Goal: Task Accomplishment & Management: Manage account settings

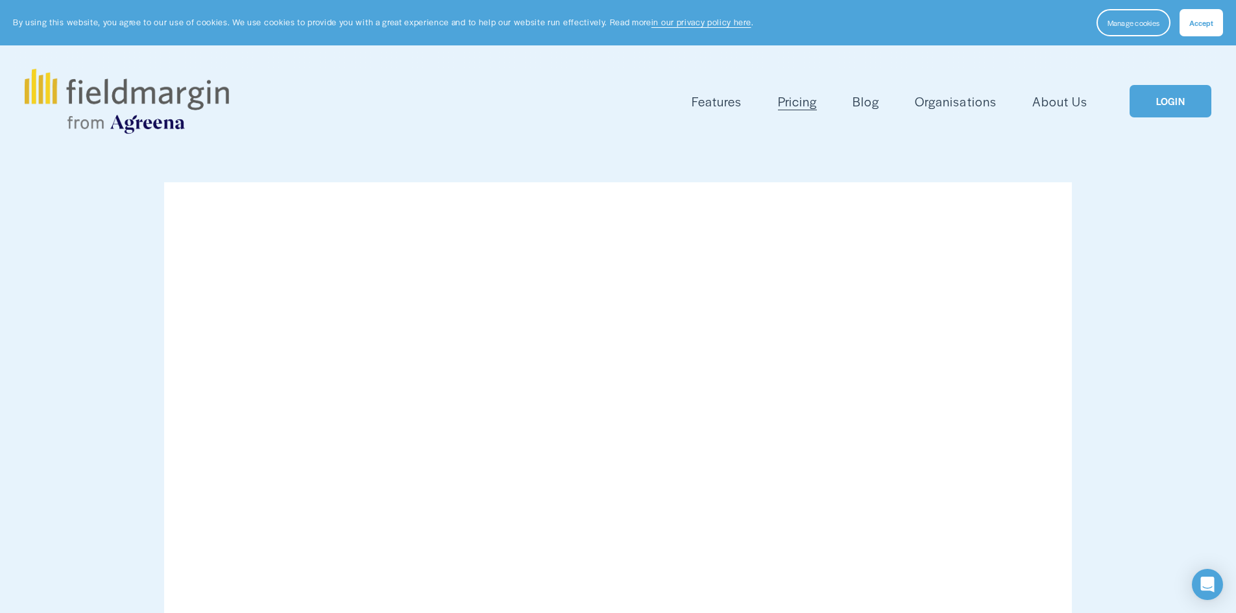
click at [1193, 104] on link "LOGIN" at bounding box center [1170, 101] width 82 height 33
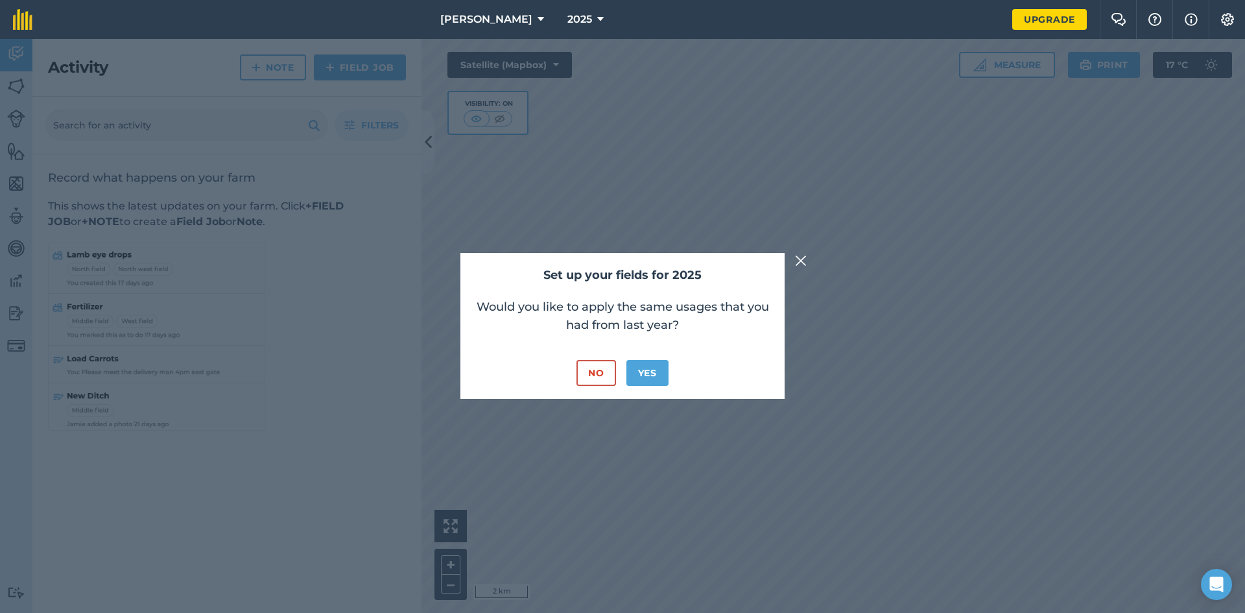
click at [797, 269] on img at bounding box center [801, 261] width 12 height 16
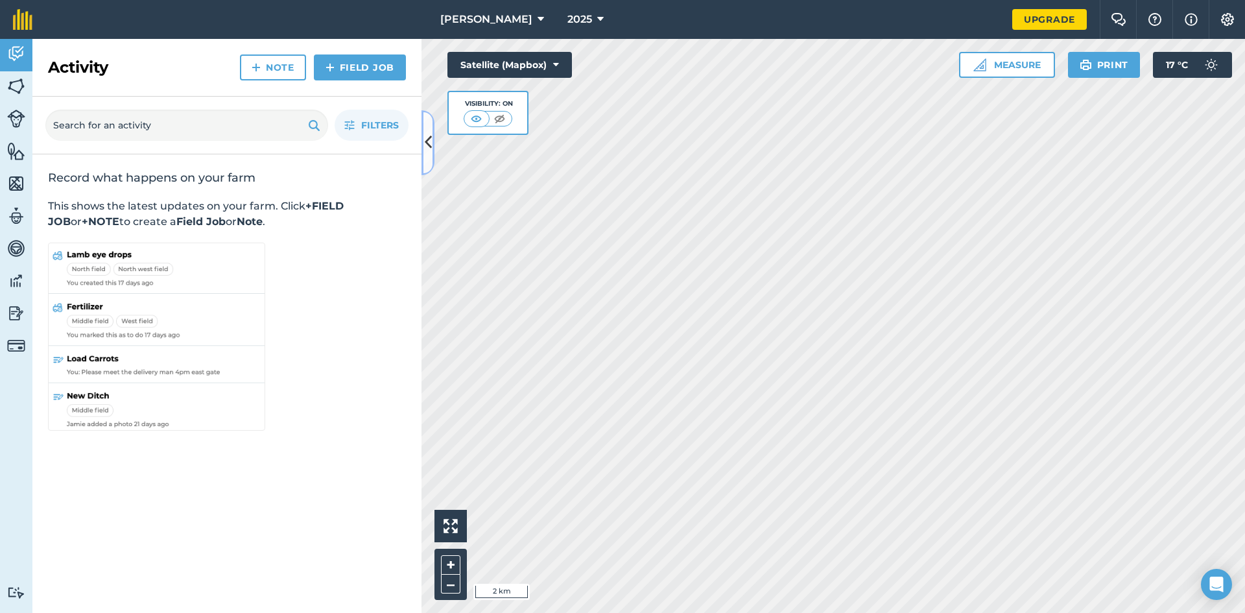
click at [433, 136] on button at bounding box center [428, 142] width 13 height 65
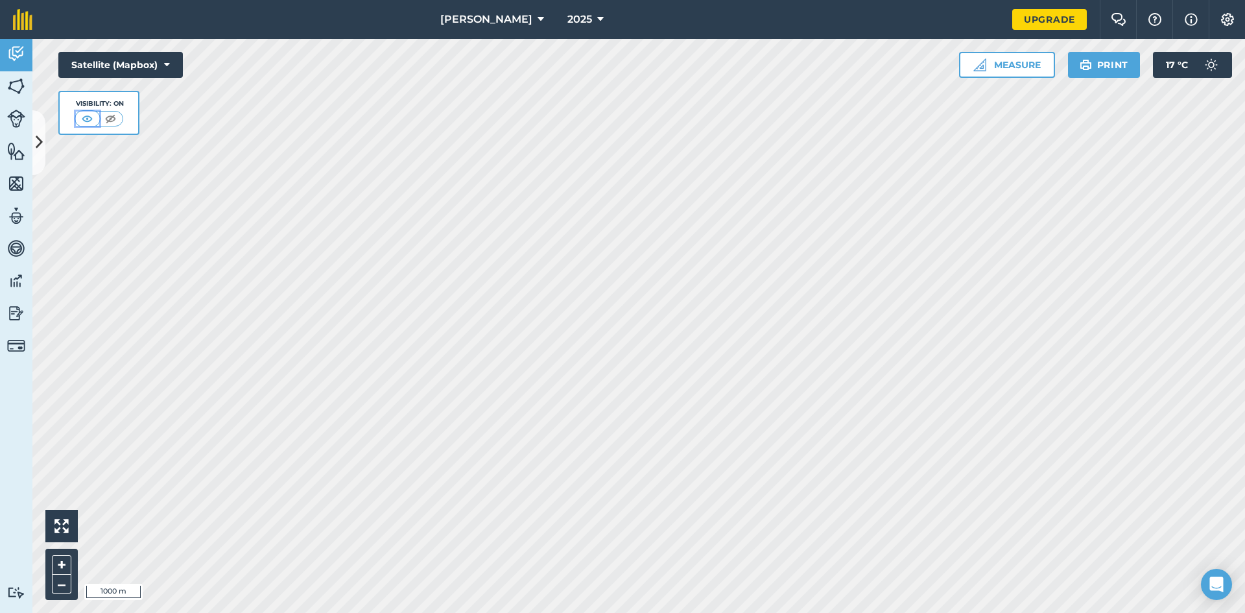
click at [93, 117] on img at bounding box center [87, 118] width 16 height 13
click at [108, 119] on img at bounding box center [110, 118] width 16 height 13
click at [99, 121] on button at bounding box center [88, 119] width 23 height 14
click at [177, 59] on button "Satellite (Mapbox)" at bounding box center [120, 65] width 125 height 26
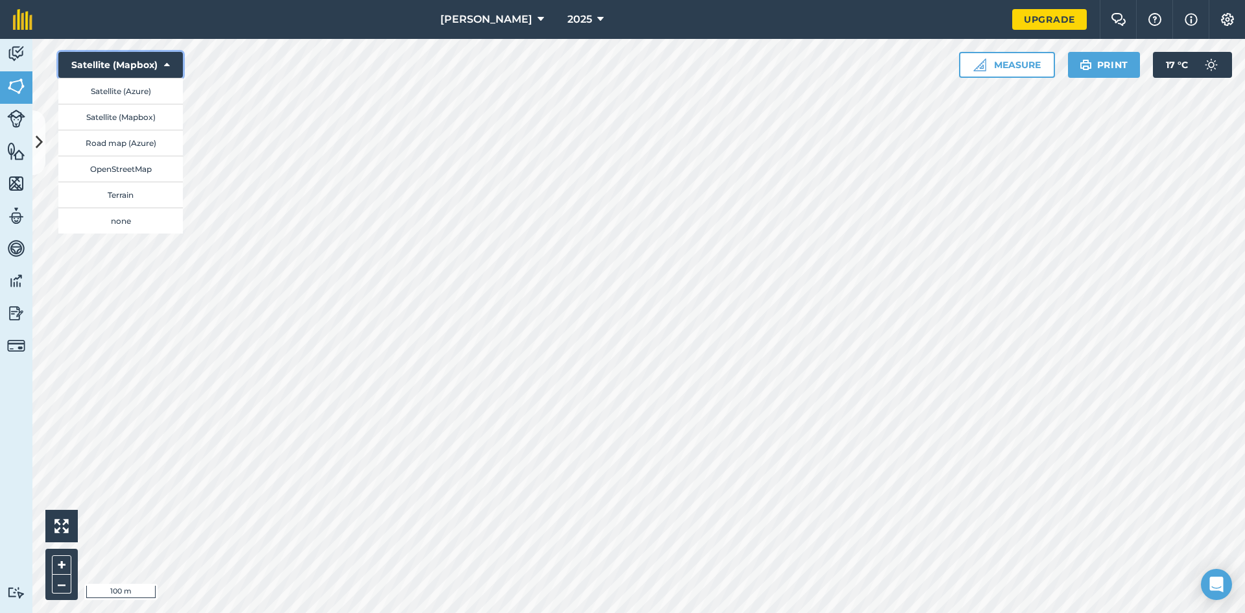
click at [177, 59] on button "Satellite (Mapbox)" at bounding box center [120, 65] width 125 height 26
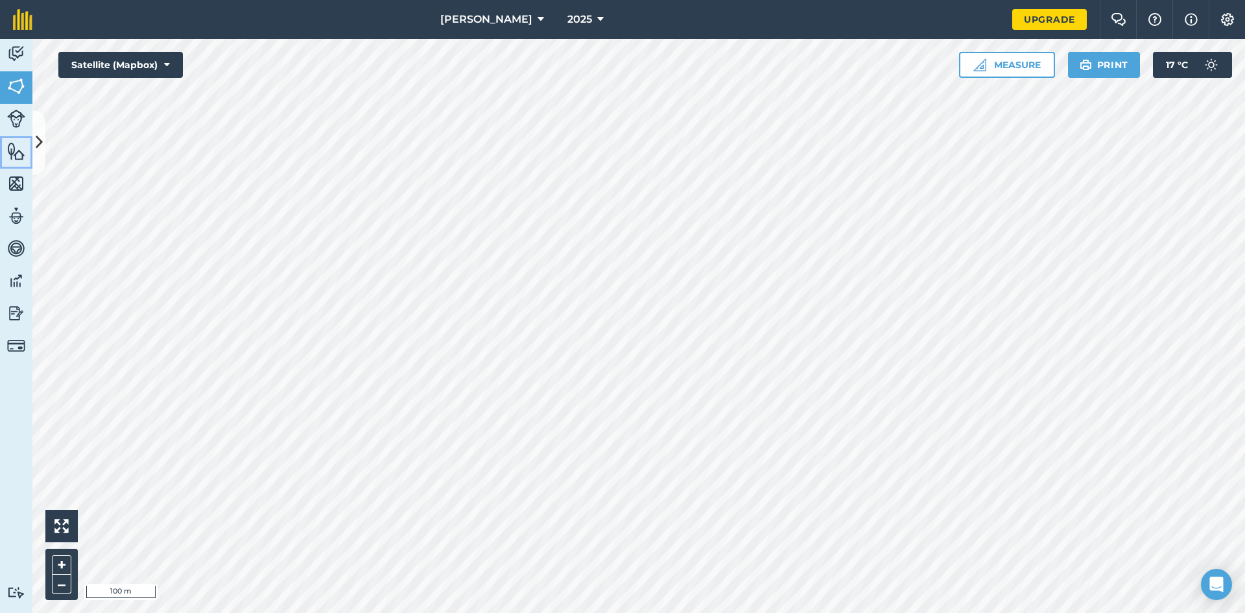
click at [31, 145] on link "Features" at bounding box center [16, 152] width 32 height 32
click at [38, 145] on icon at bounding box center [39, 142] width 7 height 23
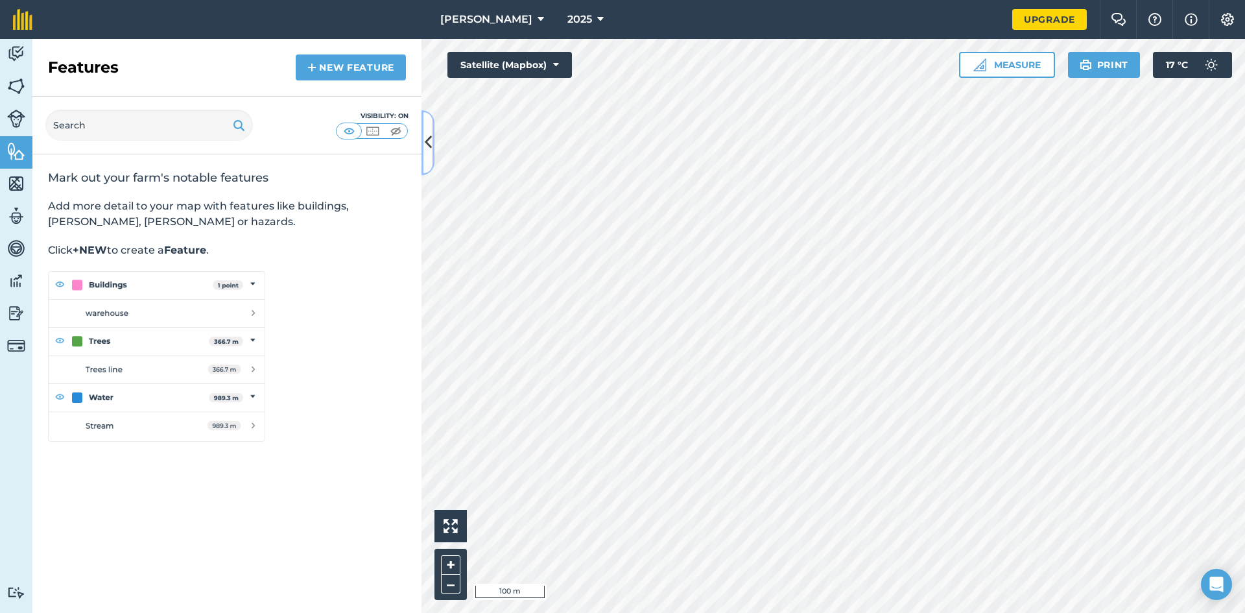
click at [430, 126] on button at bounding box center [428, 142] width 13 height 65
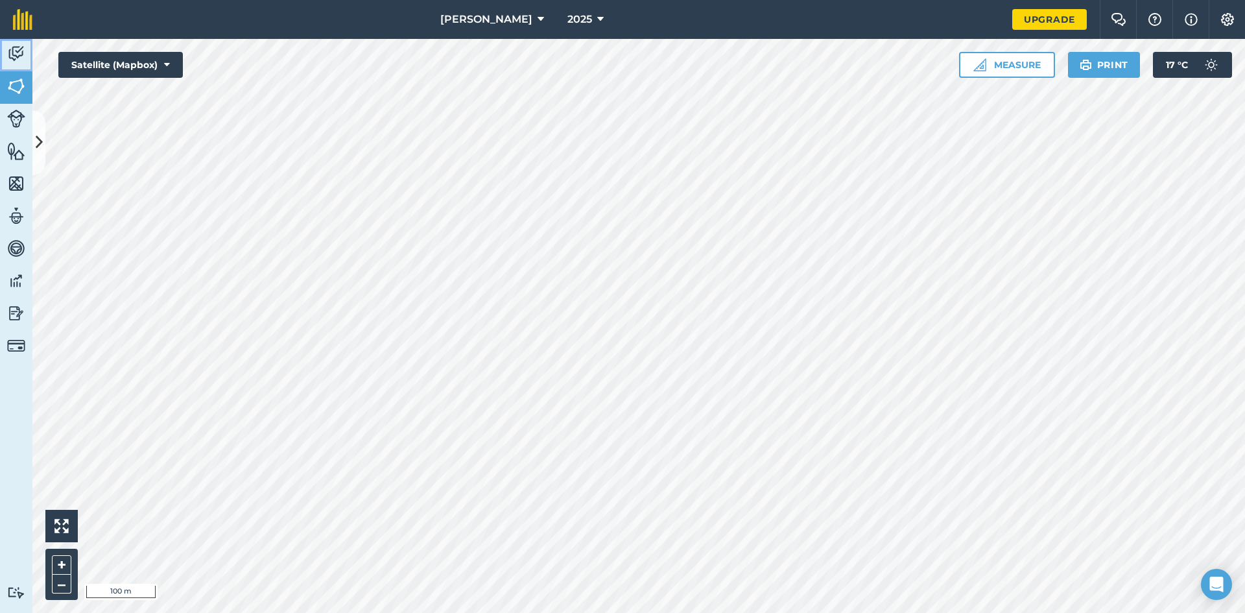
click at [23, 61] on img at bounding box center [16, 53] width 18 height 19
drag, startPoint x: 171, startPoint y: 71, endPoint x: 43, endPoint y: 152, distance: 151.7
click at [43, 152] on button at bounding box center [38, 142] width 13 height 65
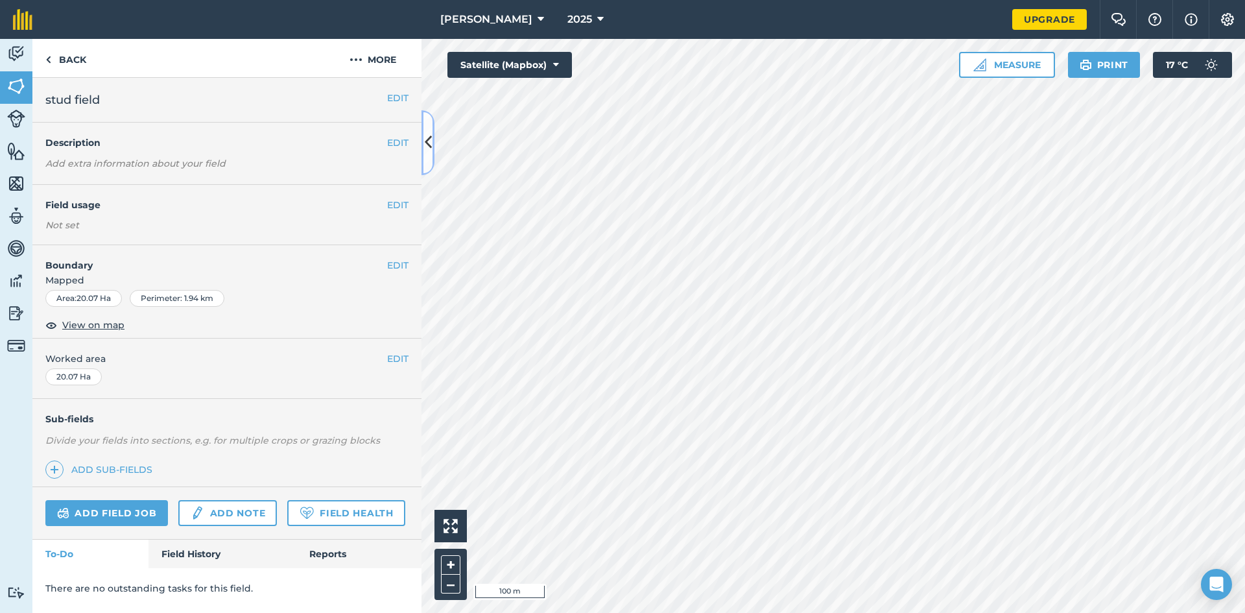
click at [426, 171] on button at bounding box center [428, 142] width 13 height 65
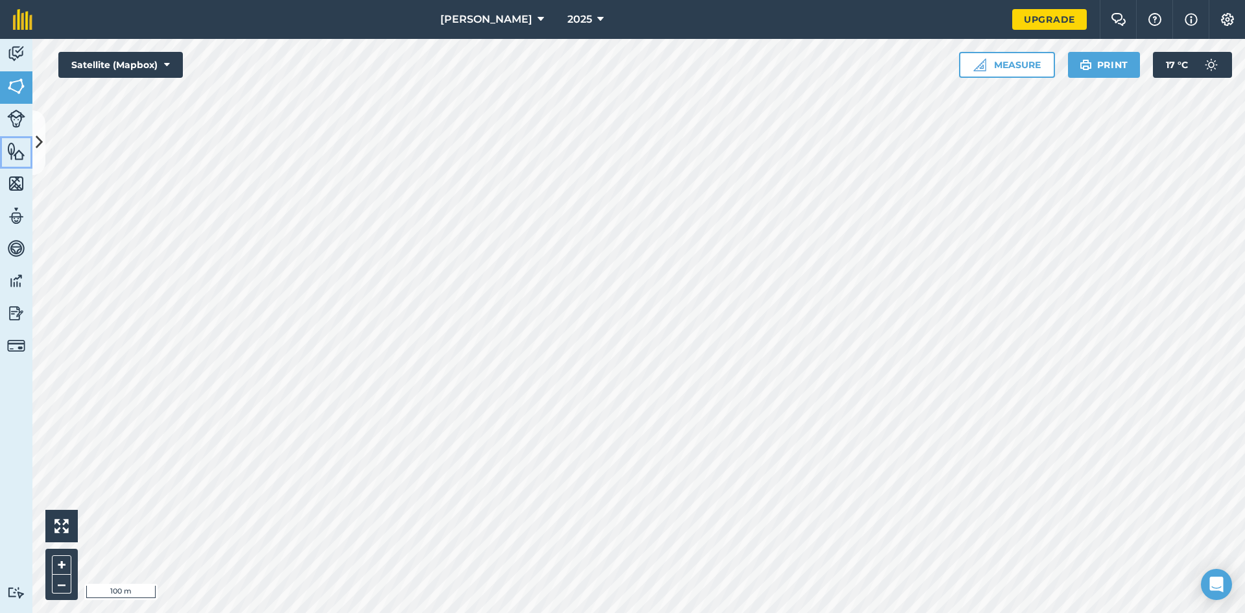
click at [17, 155] on img at bounding box center [16, 150] width 18 height 19
click at [19, 126] on img at bounding box center [16, 119] width 18 height 18
click at [18, 80] on img at bounding box center [16, 86] width 18 height 19
click at [37, 151] on icon at bounding box center [39, 142] width 7 height 23
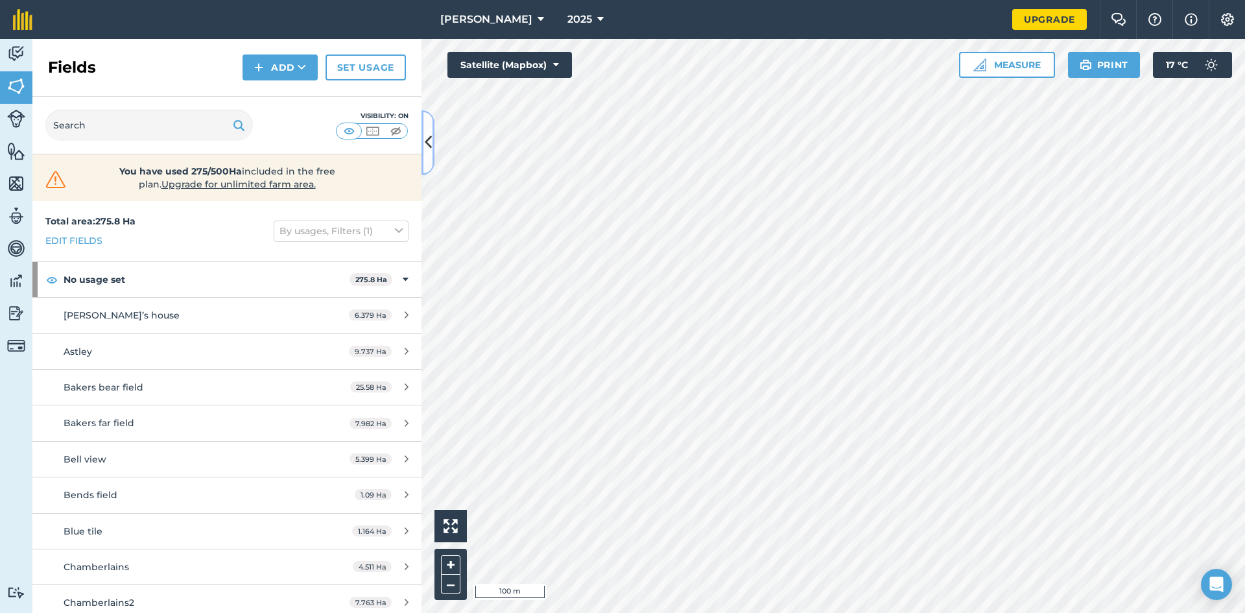
click at [428, 140] on icon at bounding box center [428, 142] width 7 height 23
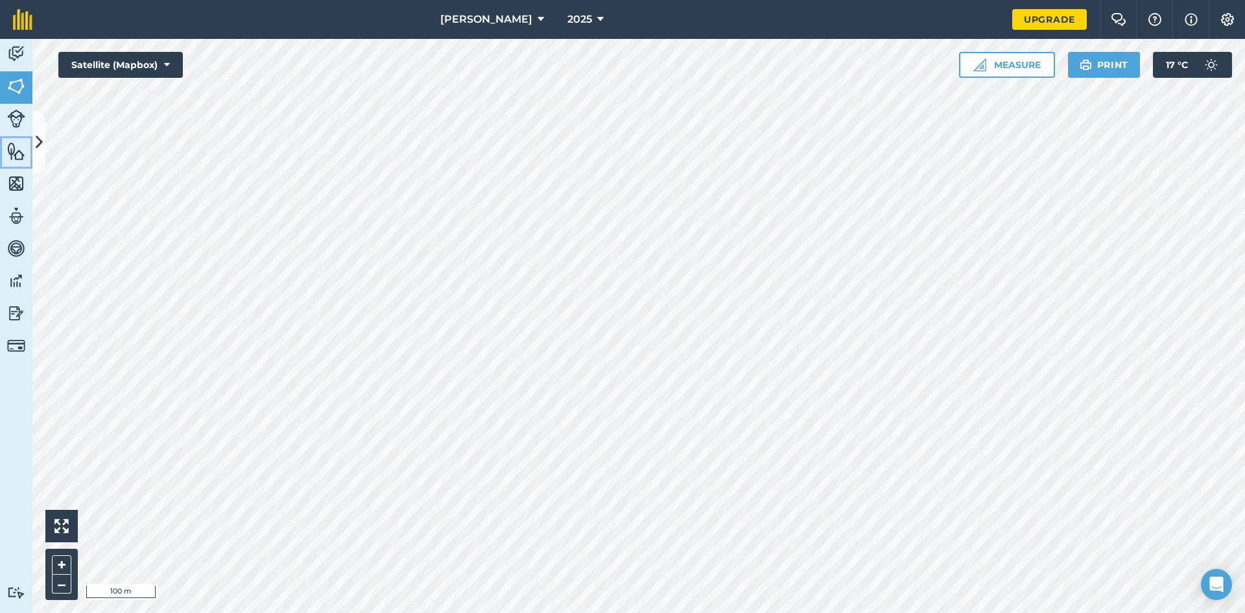
click at [26, 159] on link "Features" at bounding box center [16, 152] width 32 height 32
click at [25, 171] on link "Maps" at bounding box center [16, 185] width 32 height 32
click at [19, 217] on img at bounding box center [16, 215] width 18 height 19
click at [18, 248] on img at bounding box center [16, 248] width 18 height 19
click at [12, 143] on img at bounding box center [16, 150] width 18 height 19
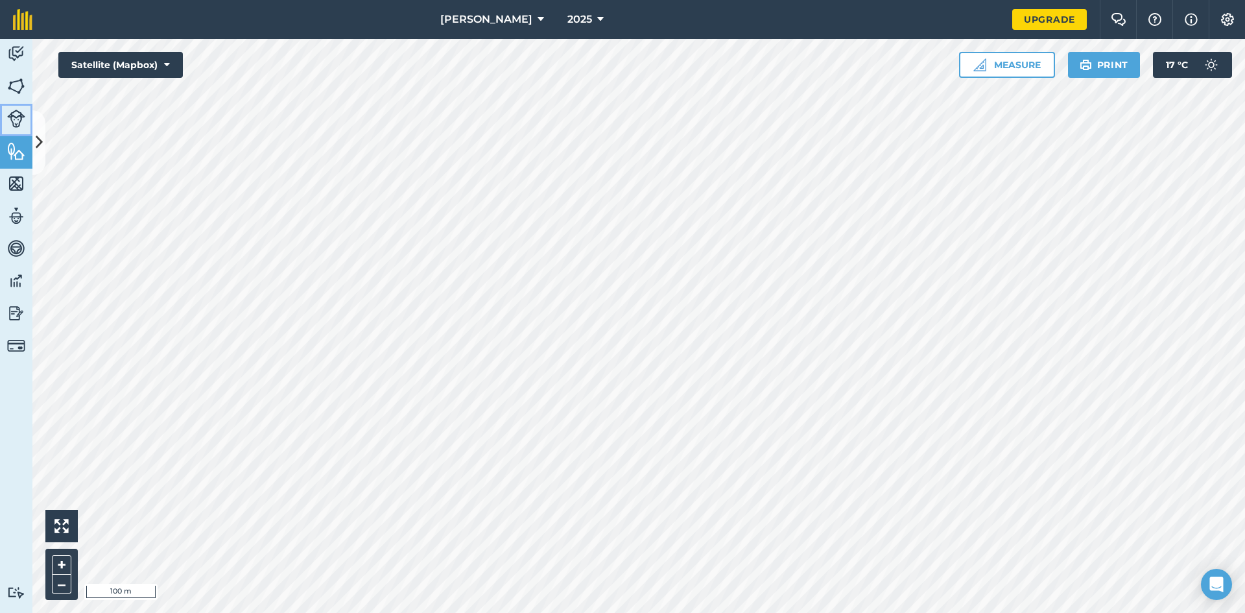
click at [17, 108] on link "Livestock" at bounding box center [16, 120] width 32 height 32
click at [43, 124] on button at bounding box center [38, 142] width 13 height 65
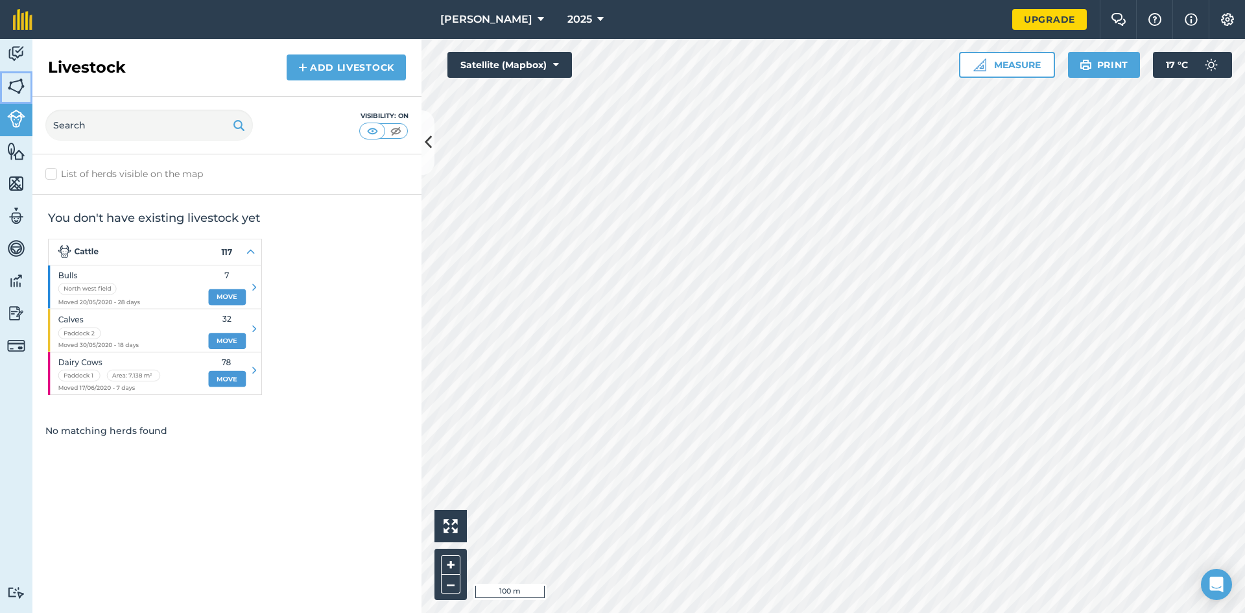
click at [1, 90] on link "Fields" at bounding box center [16, 87] width 32 height 32
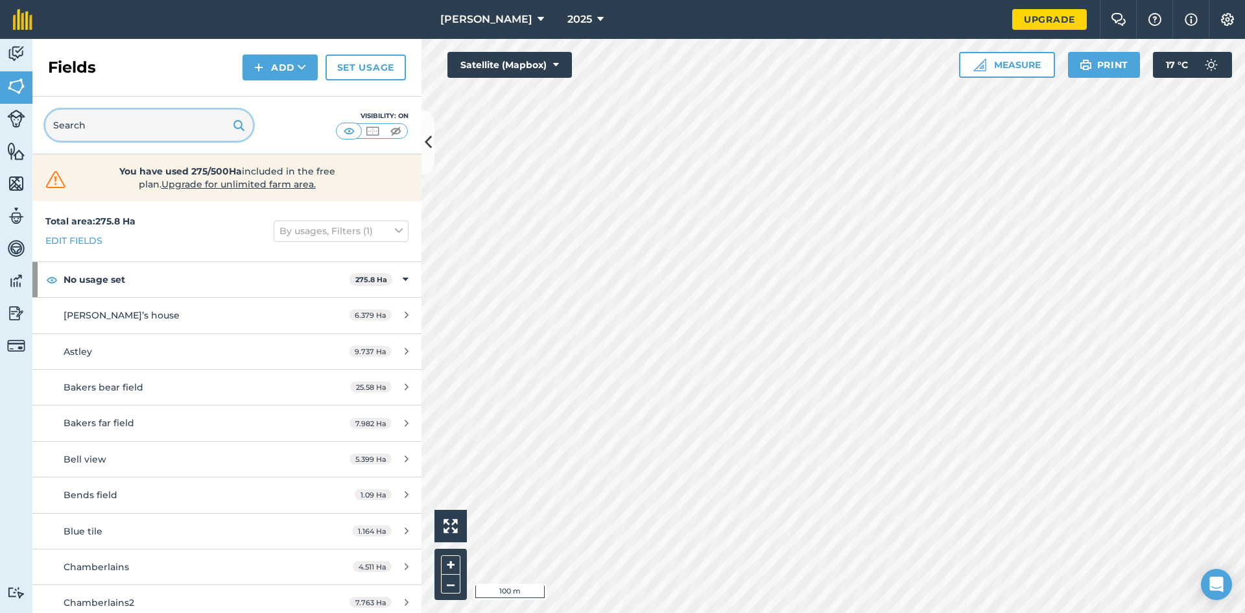
click at [154, 130] on input "text" at bounding box center [149, 125] width 208 height 31
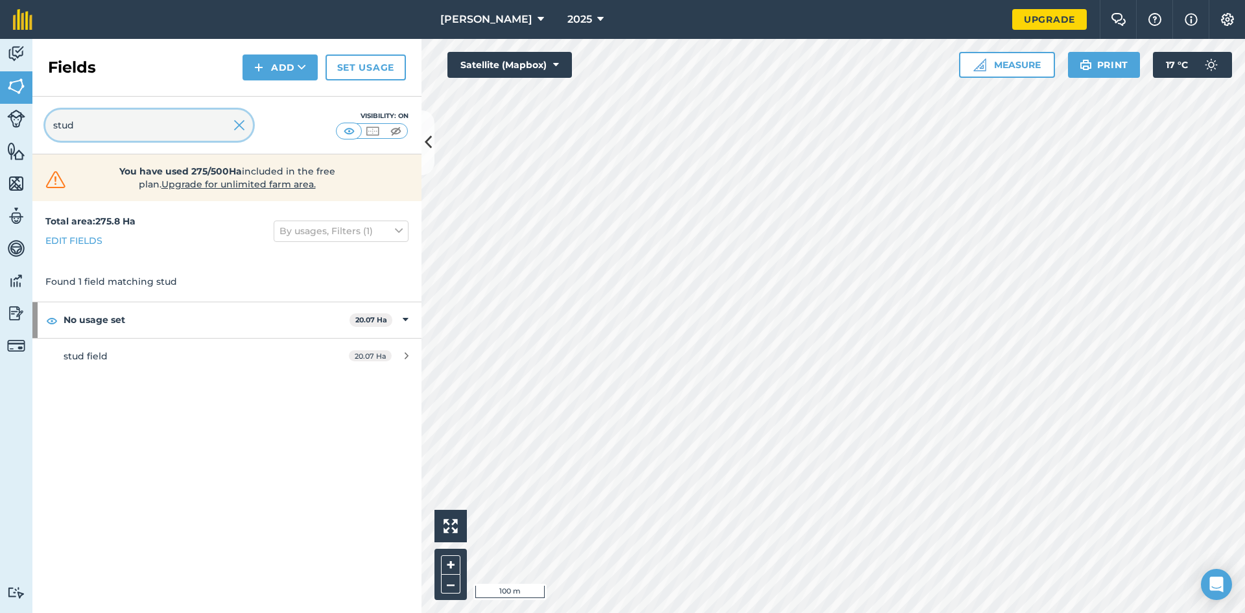
type input "stud"
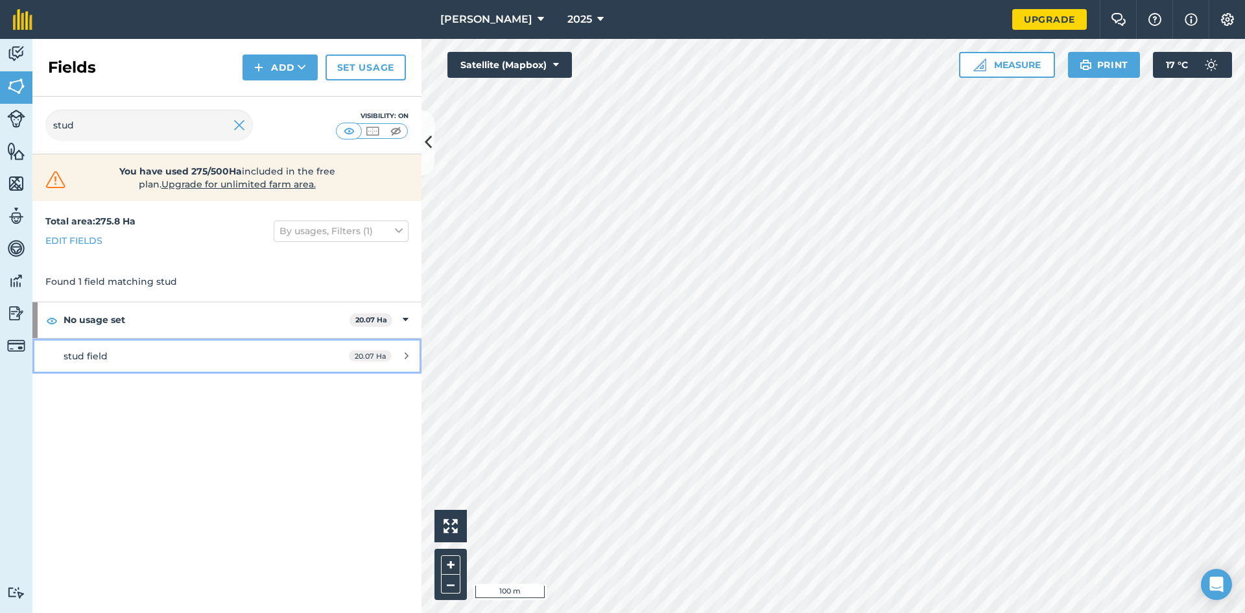
click at [413, 365] on link "stud field 20.07 Ha" at bounding box center [226, 356] width 389 height 35
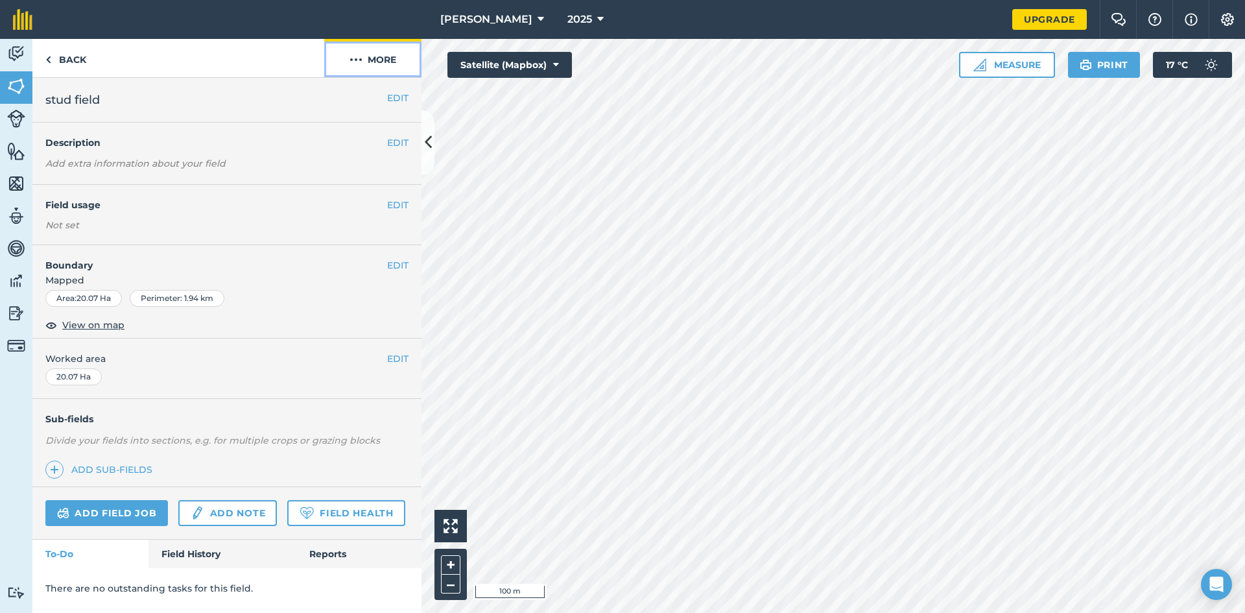
click at [379, 50] on button "More" at bounding box center [372, 58] width 97 height 38
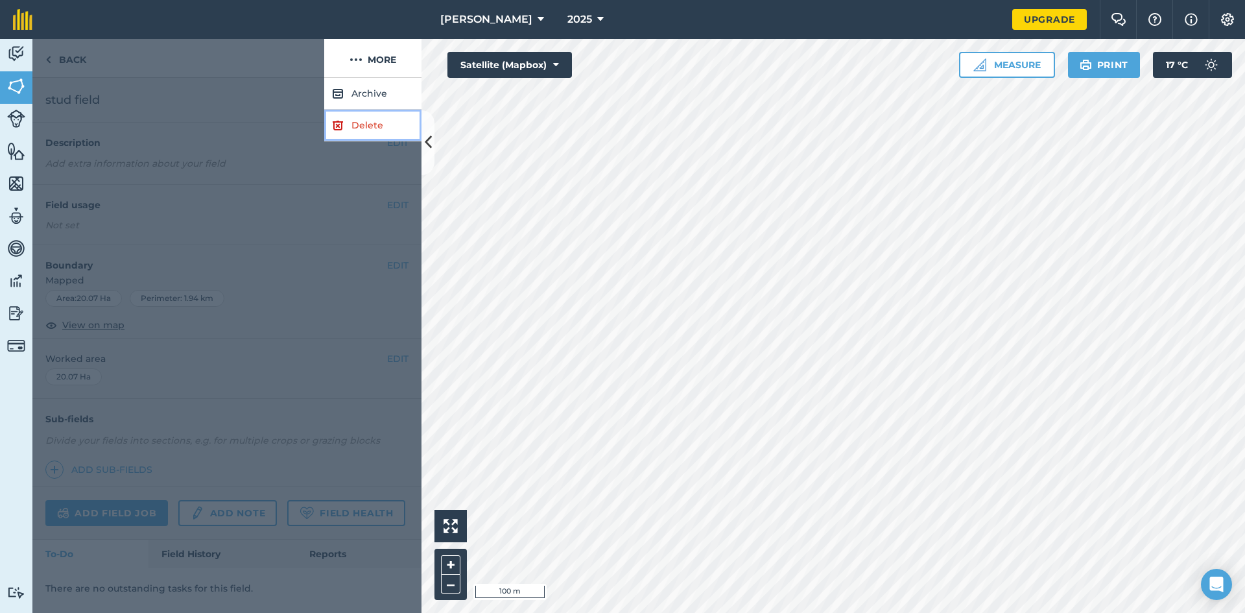
click at [383, 115] on link "Delete" at bounding box center [372, 126] width 97 height 32
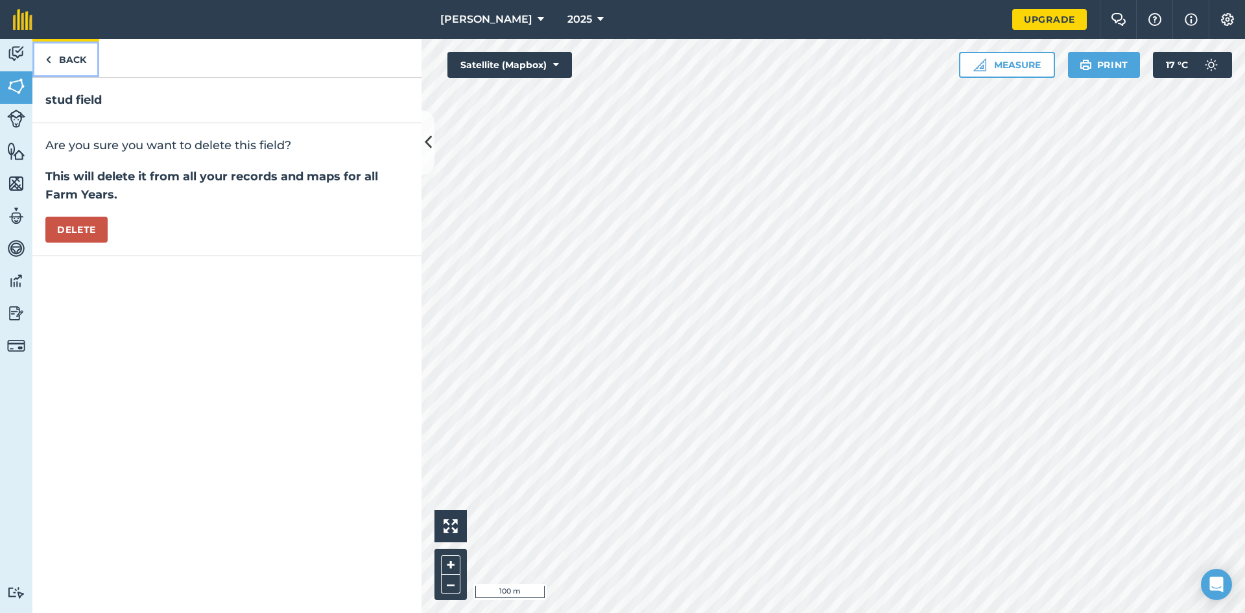
click at [64, 55] on link "Back" at bounding box center [65, 58] width 67 height 38
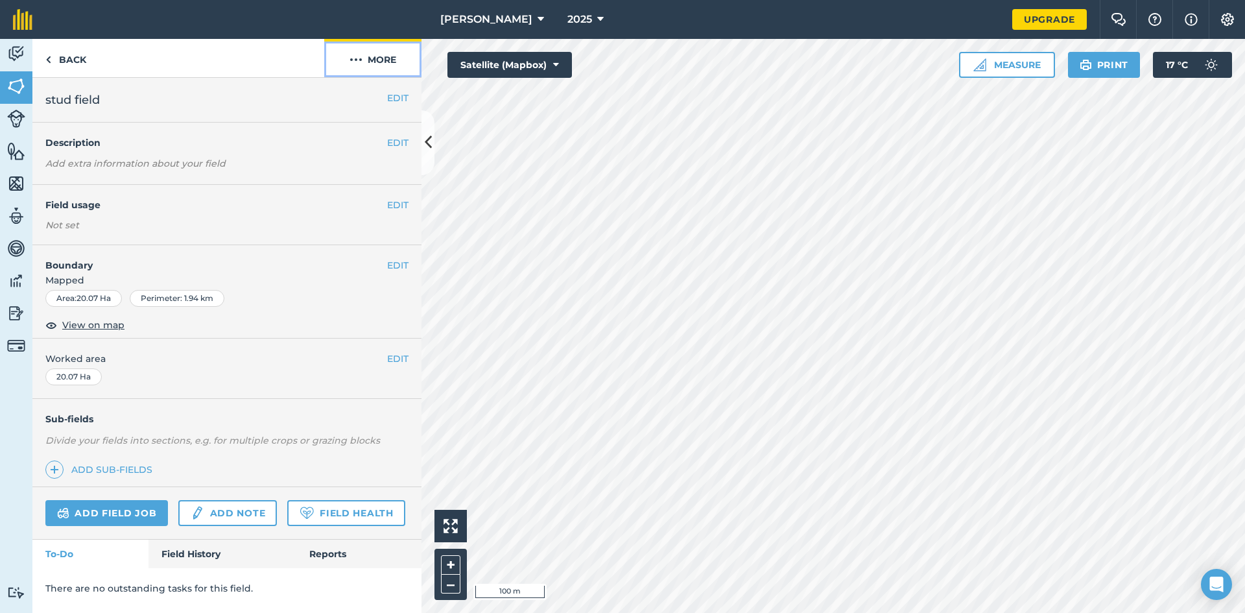
click at [387, 75] on button "More" at bounding box center [372, 58] width 97 height 38
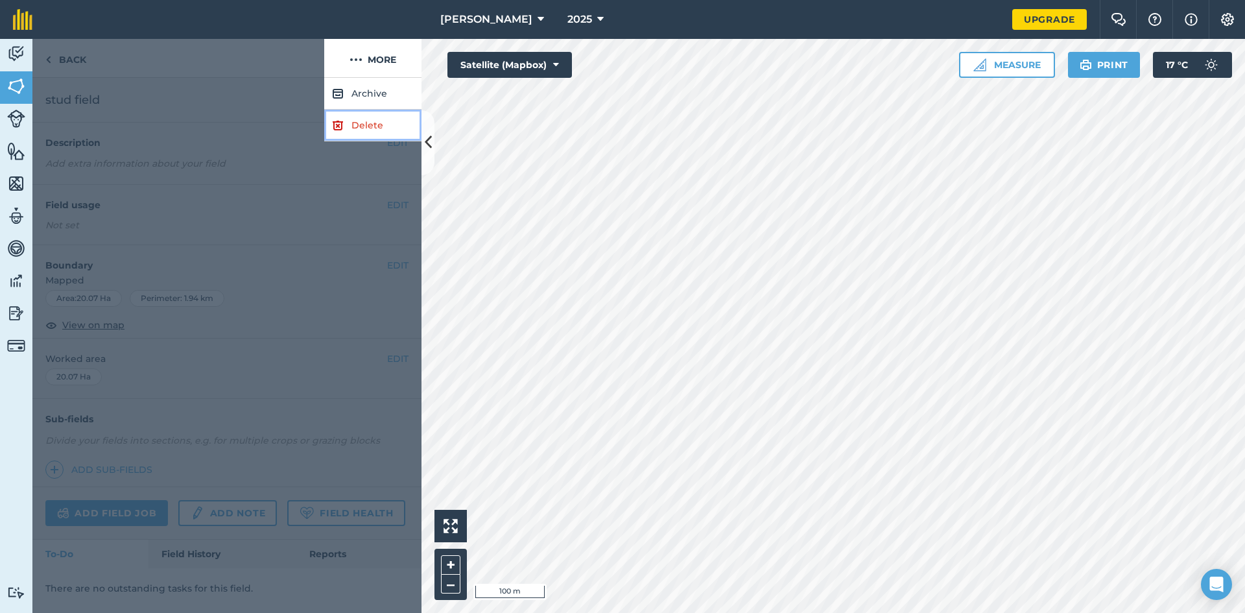
click at [383, 116] on link "Delete" at bounding box center [372, 126] width 97 height 32
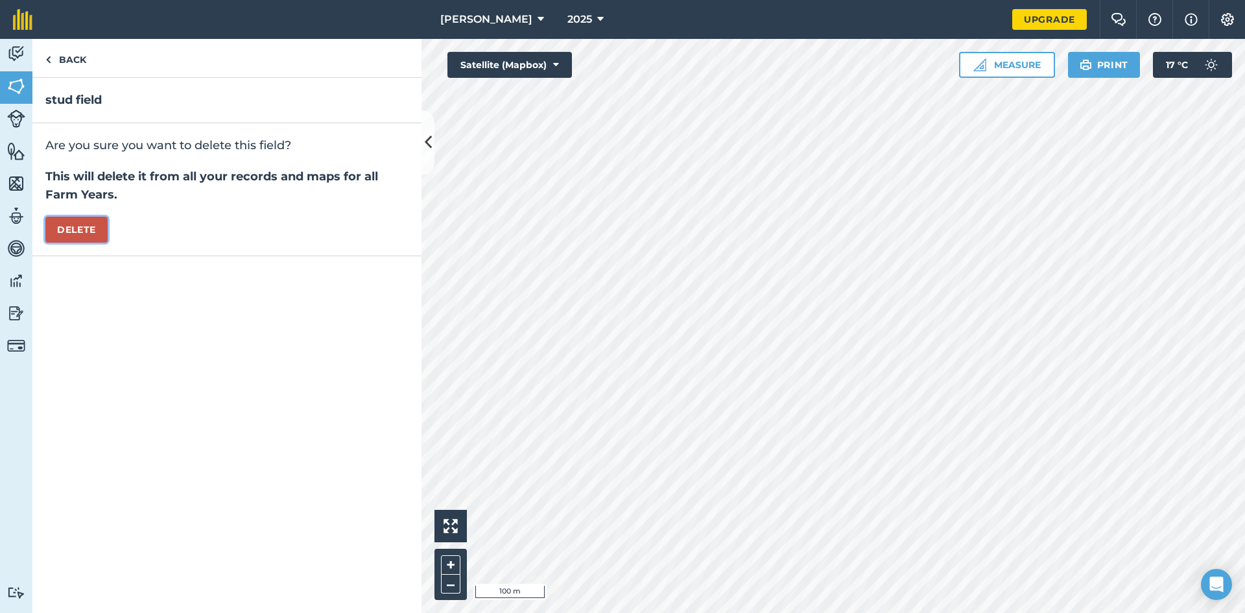
click at [65, 227] on button "Delete" at bounding box center [76, 230] width 62 height 26
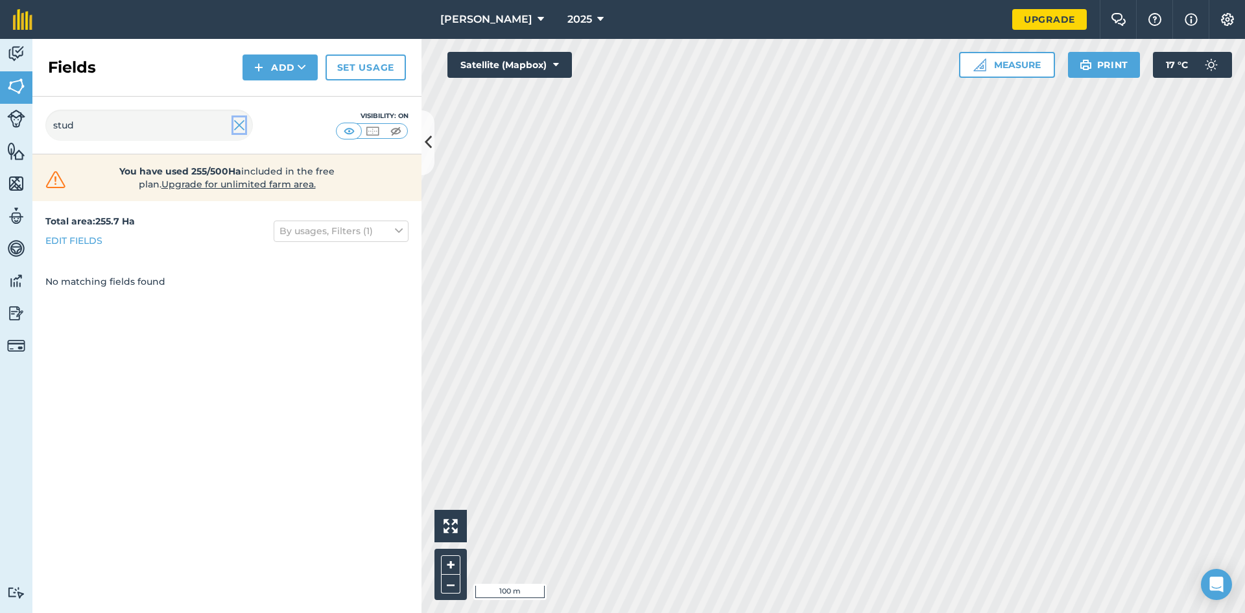
click at [234, 121] on img at bounding box center [240, 125] width 12 height 16
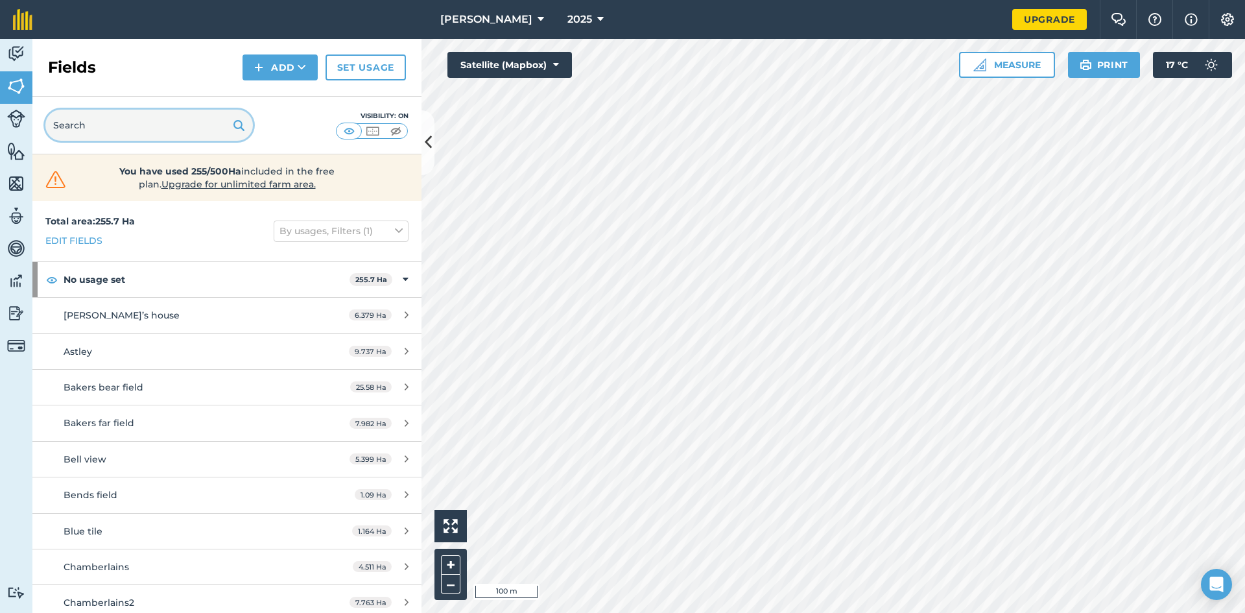
click at [128, 138] on input "text" at bounding box center [149, 125] width 208 height 31
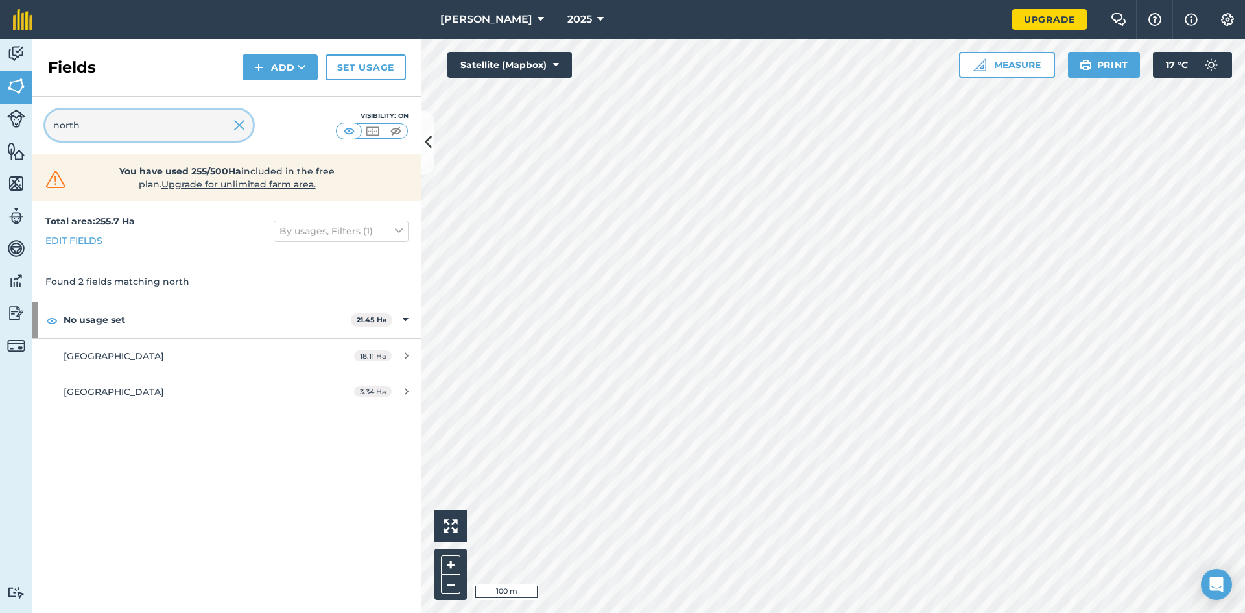
type input "north"
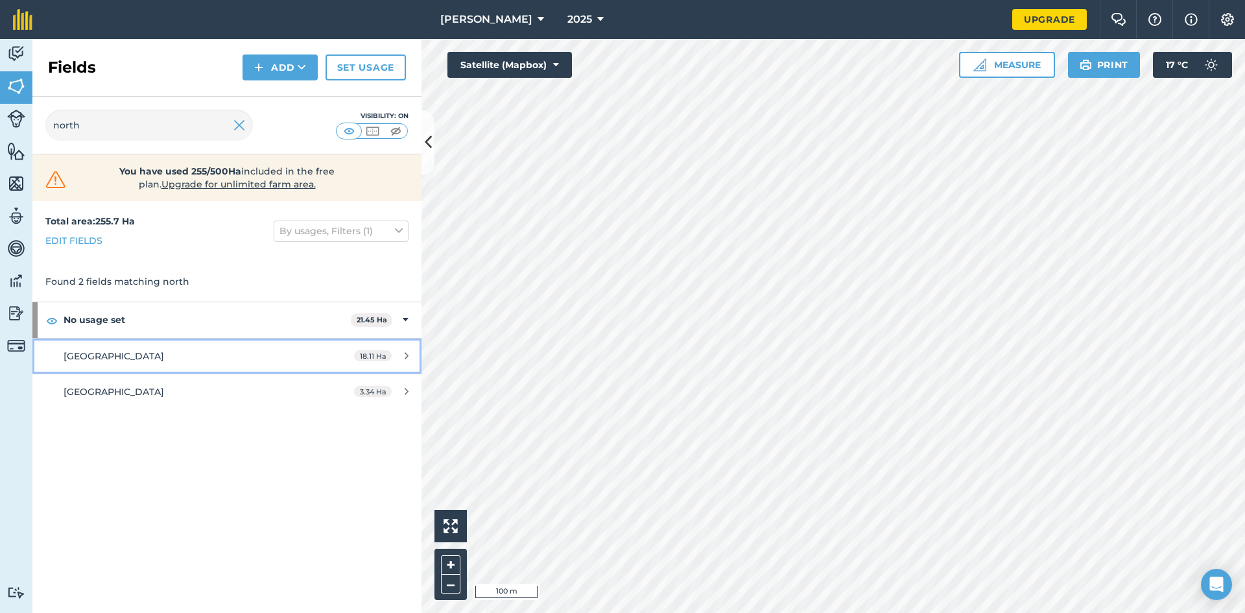
click at [158, 361] on div "[GEOGRAPHIC_DATA]" at bounding box center [186, 356] width 244 height 14
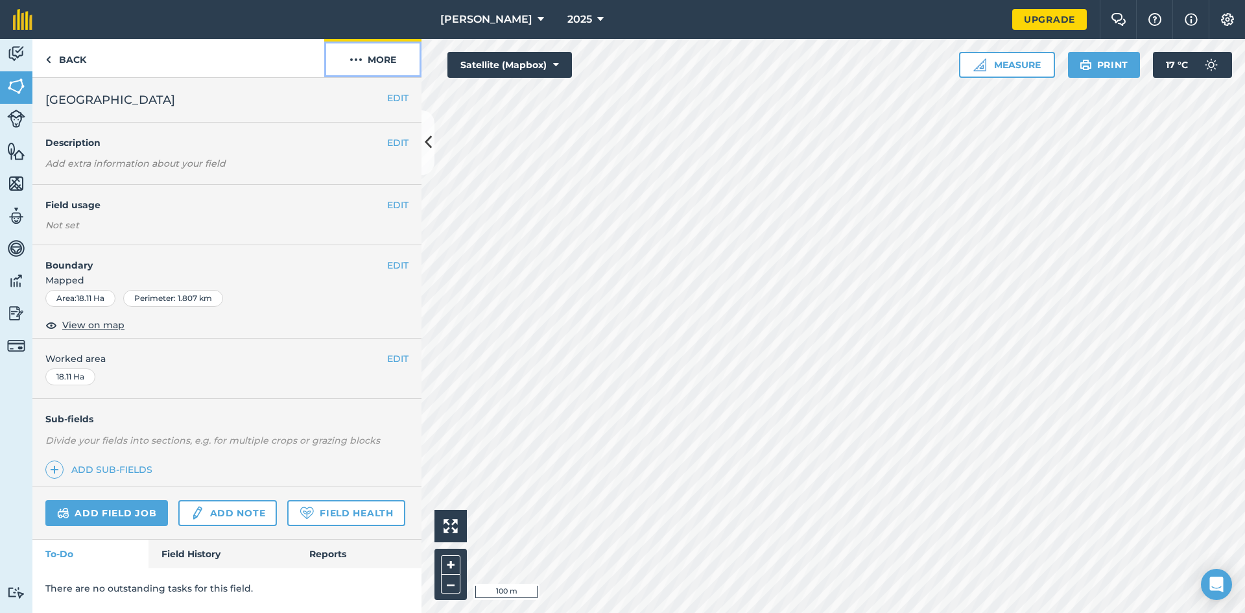
click at [391, 68] on button "More" at bounding box center [372, 58] width 97 height 38
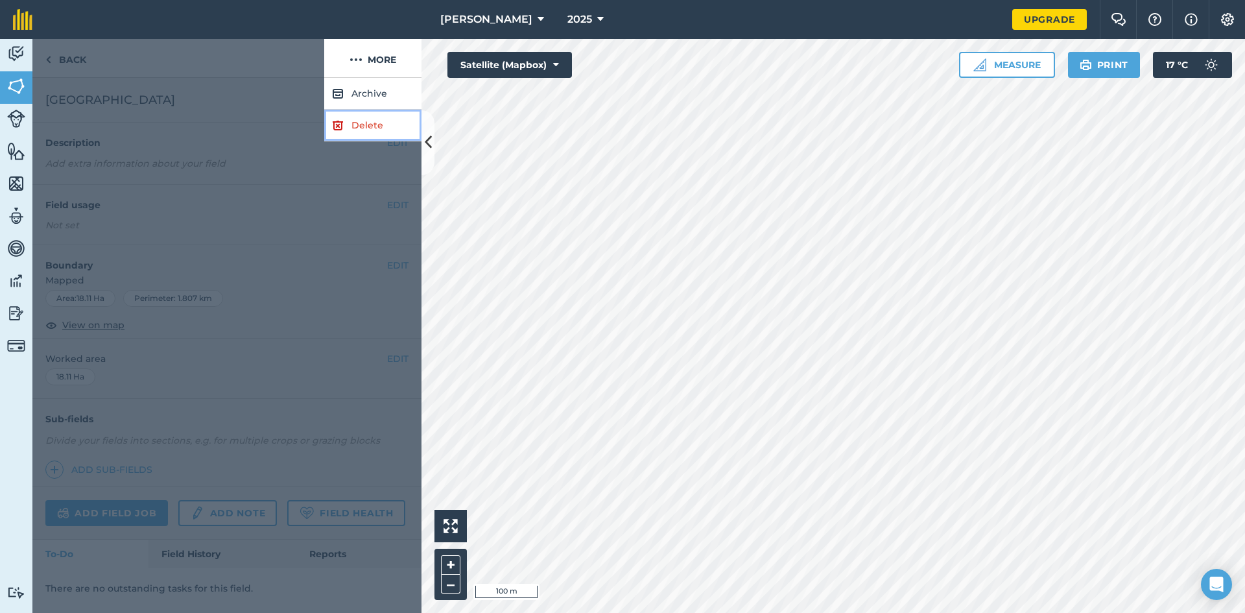
click at [376, 119] on link "Delete" at bounding box center [372, 126] width 97 height 32
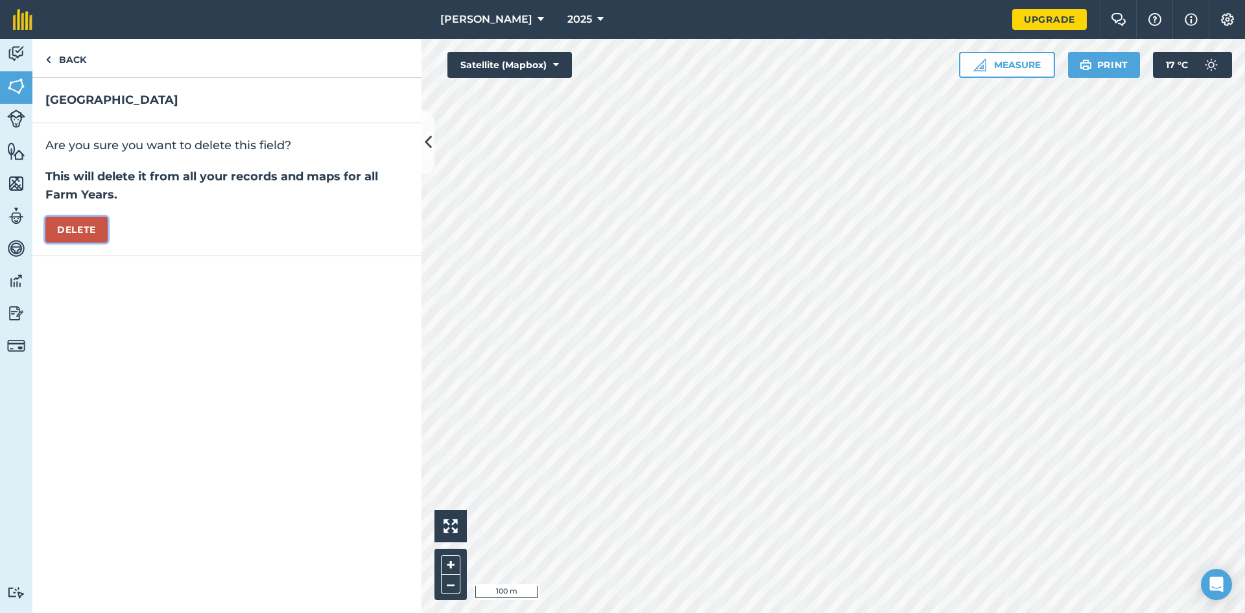
click at [71, 241] on button "Delete" at bounding box center [76, 230] width 62 height 26
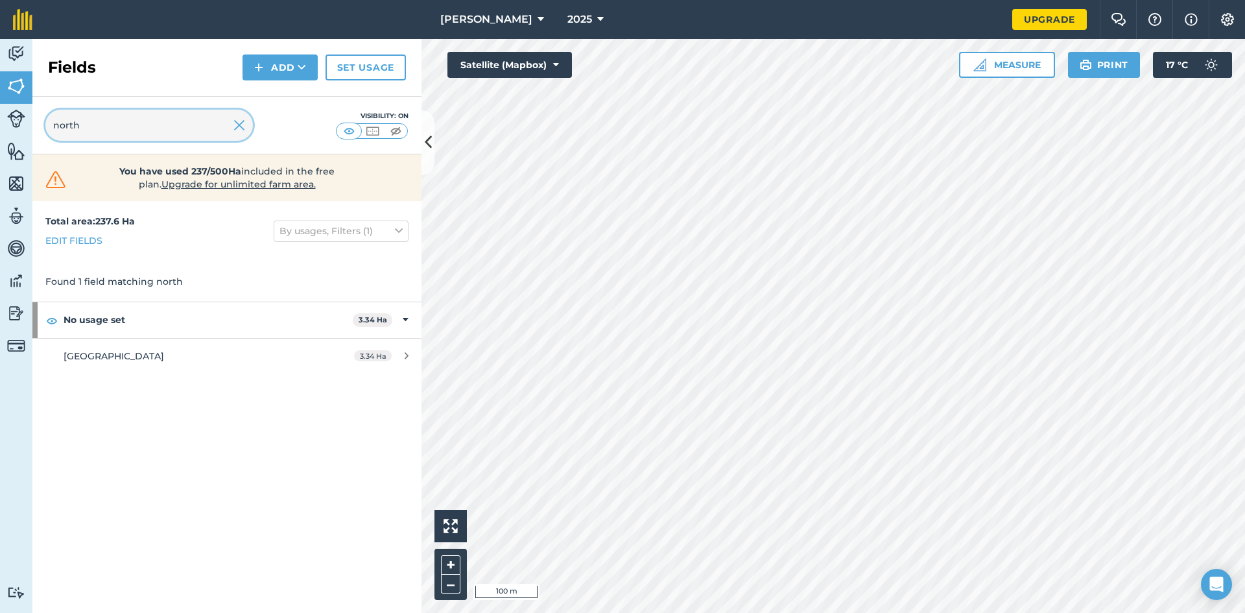
click at [245, 123] on input "north" at bounding box center [149, 125] width 208 height 31
click at [242, 123] on img at bounding box center [240, 125] width 12 height 16
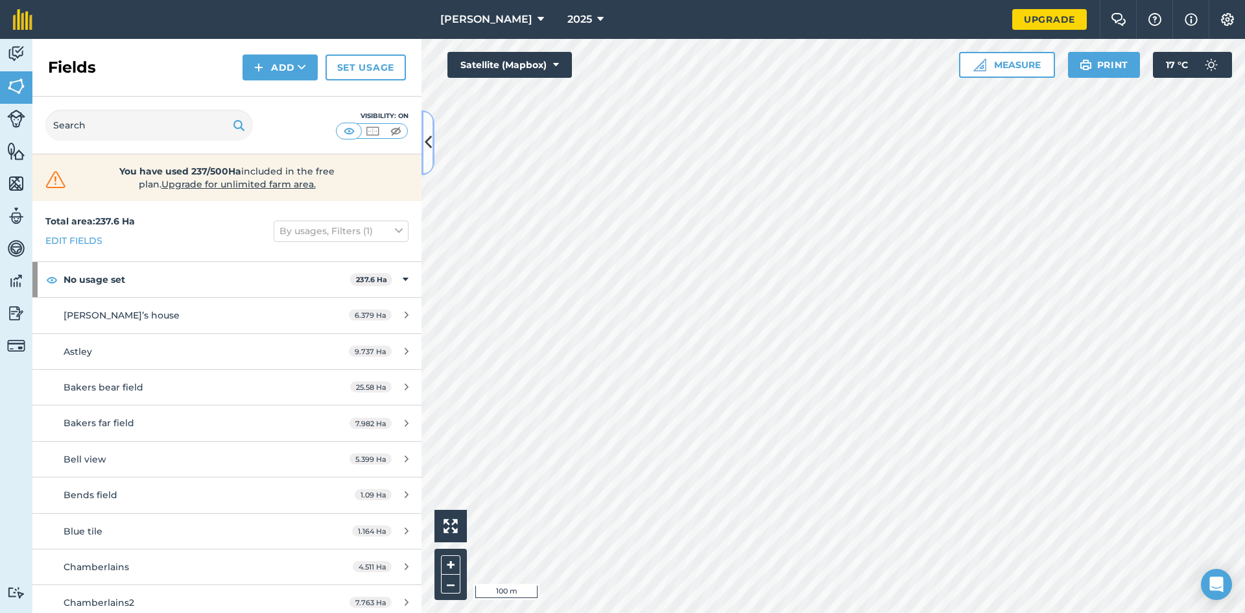
click at [425, 156] on button at bounding box center [428, 142] width 13 height 65
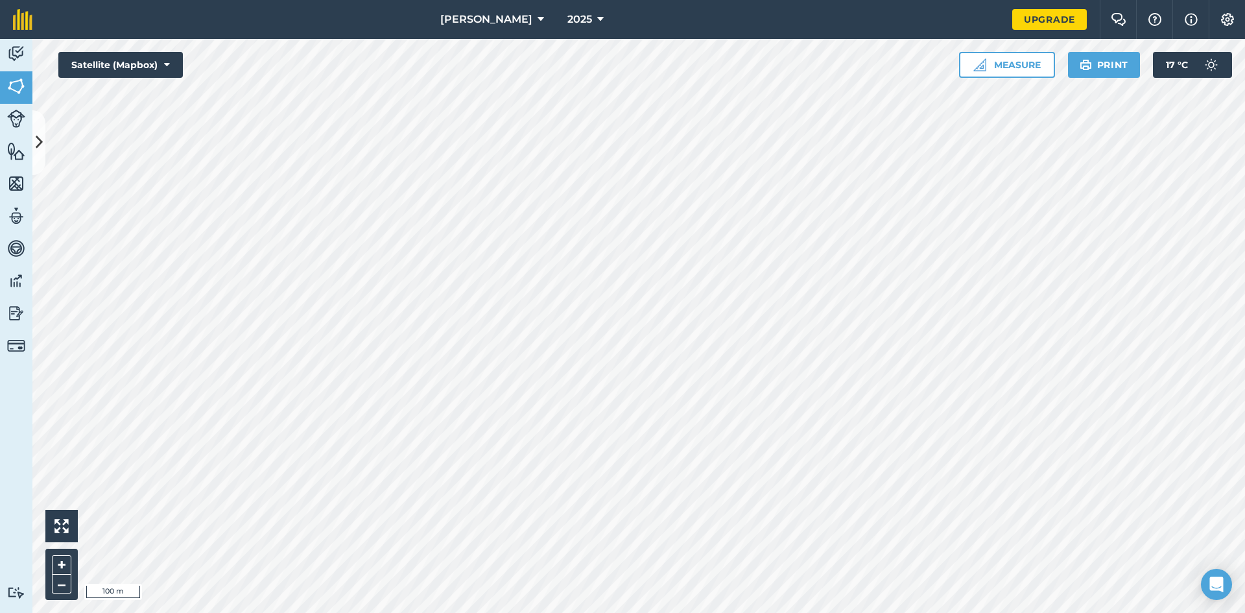
click at [684, 23] on div "[PERSON_NAME] 2025 Upgrade Farm Chat Help Info Settings Map printing is not ava…" at bounding box center [622, 306] width 1245 height 613
click at [974, 71] on img at bounding box center [980, 64] width 13 height 13
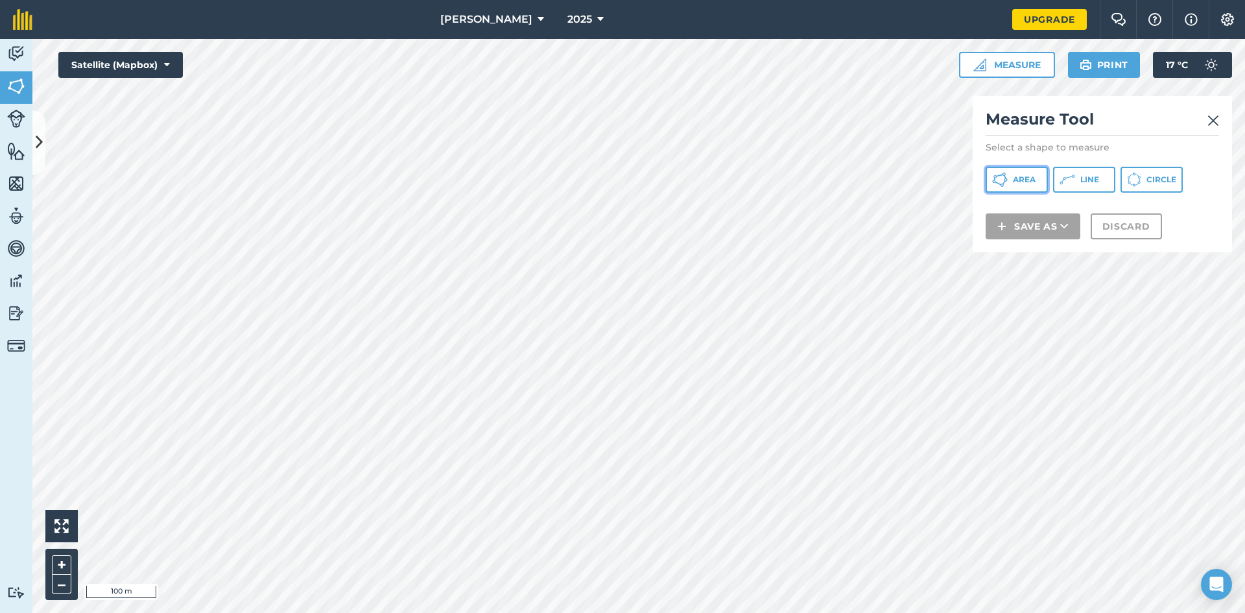
click at [1033, 174] on span "Area" at bounding box center [1024, 179] width 23 height 10
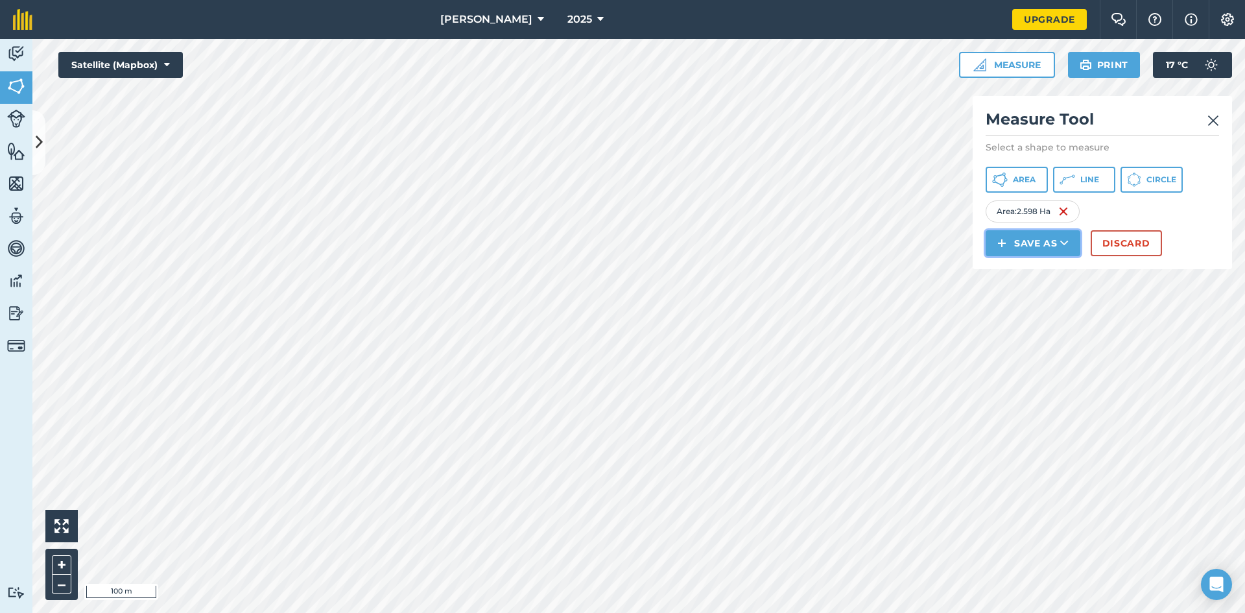
click at [1056, 252] on button "Save as" at bounding box center [1033, 243] width 95 height 26
click at [1043, 267] on link "Field" at bounding box center [1033, 272] width 91 height 29
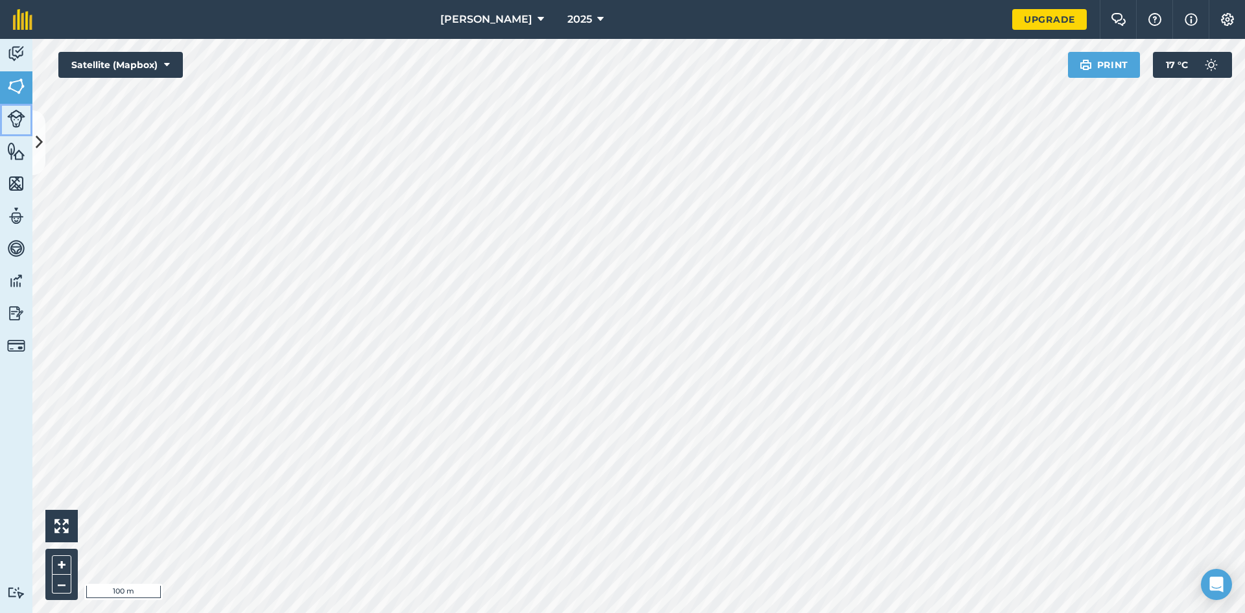
click at [21, 117] on img at bounding box center [16, 119] width 18 height 18
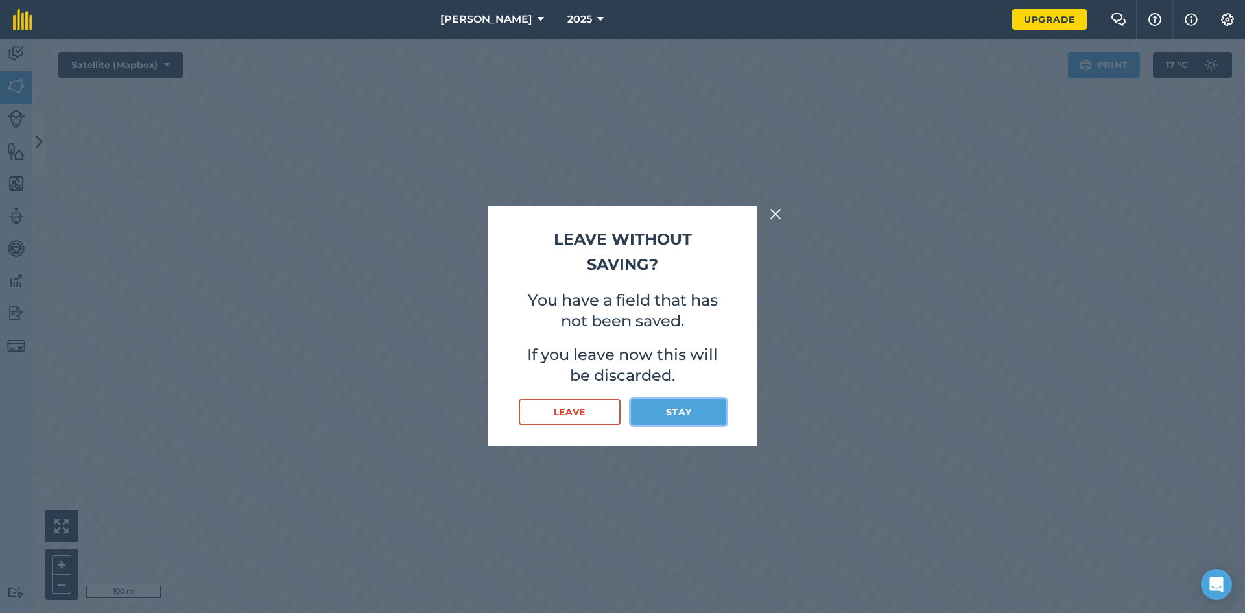
click at [658, 413] on button "Stay" at bounding box center [678, 412] width 95 height 26
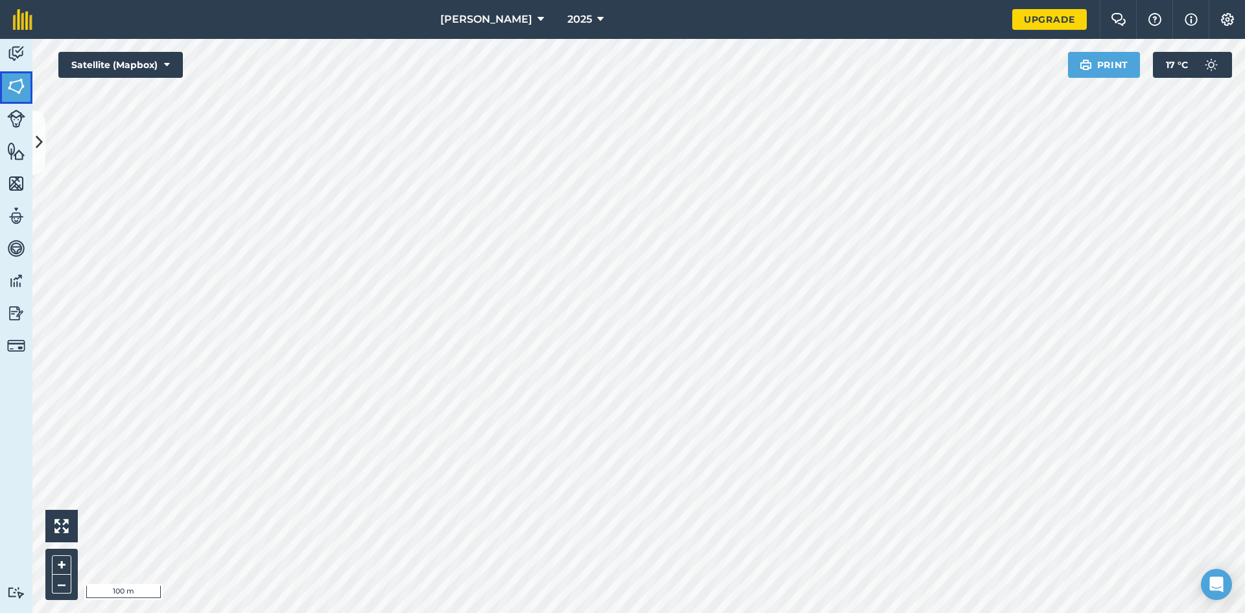
click at [14, 88] on img at bounding box center [16, 86] width 18 height 19
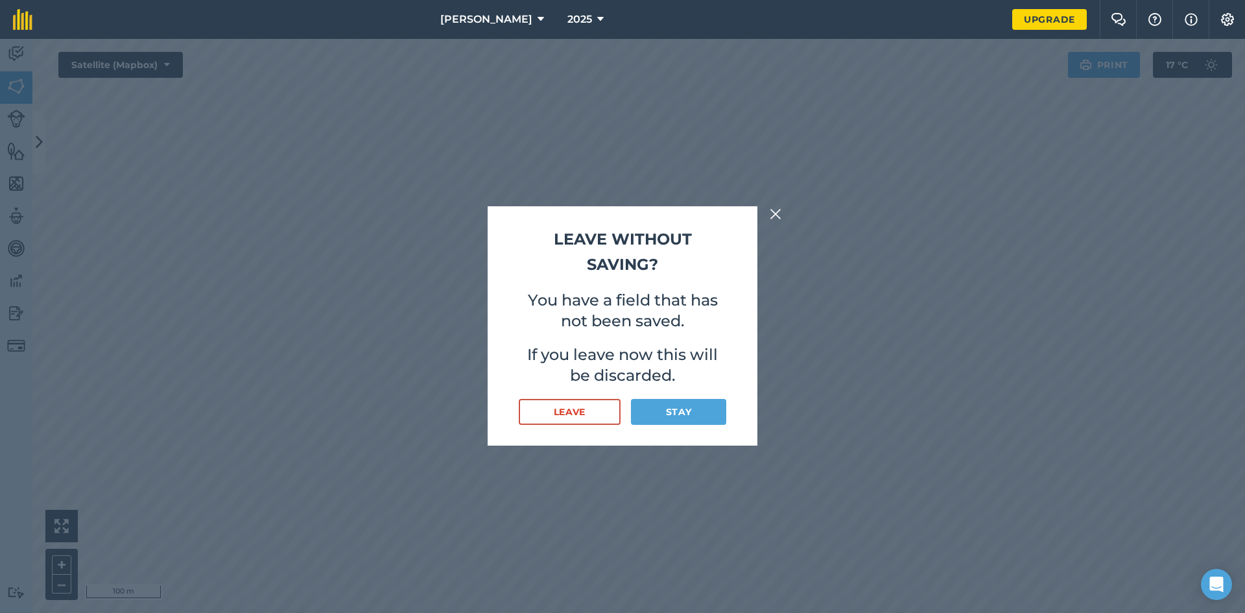
click at [22, 100] on div "Leave without saving? You have a field that has not been saved. If you leave no…" at bounding box center [622, 326] width 1245 height 574
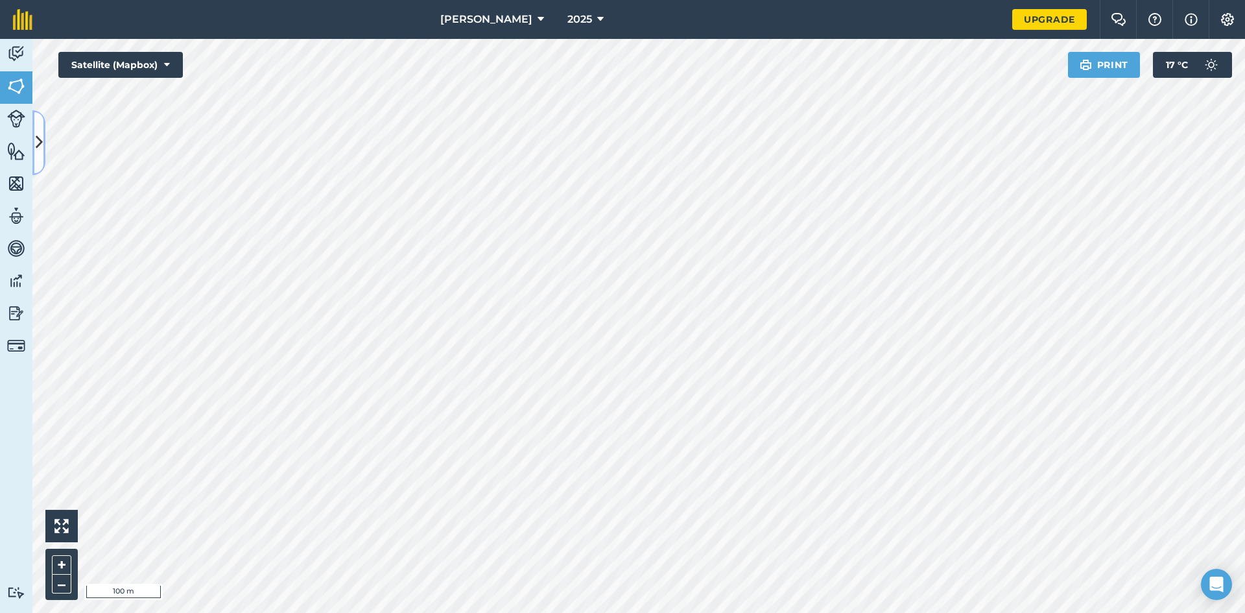
click at [39, 152] on icon at bounding box center [39, 142] width 7 height 23
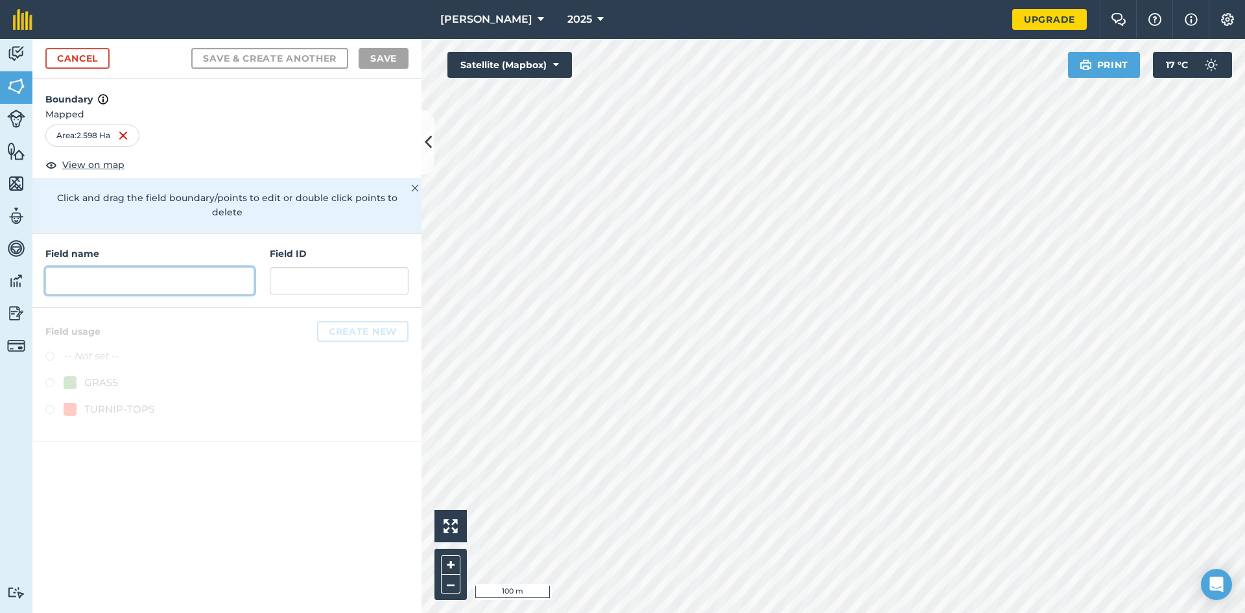
click at [111, 268] on input "text" at bounding box center [149, 280] width 209 height 27
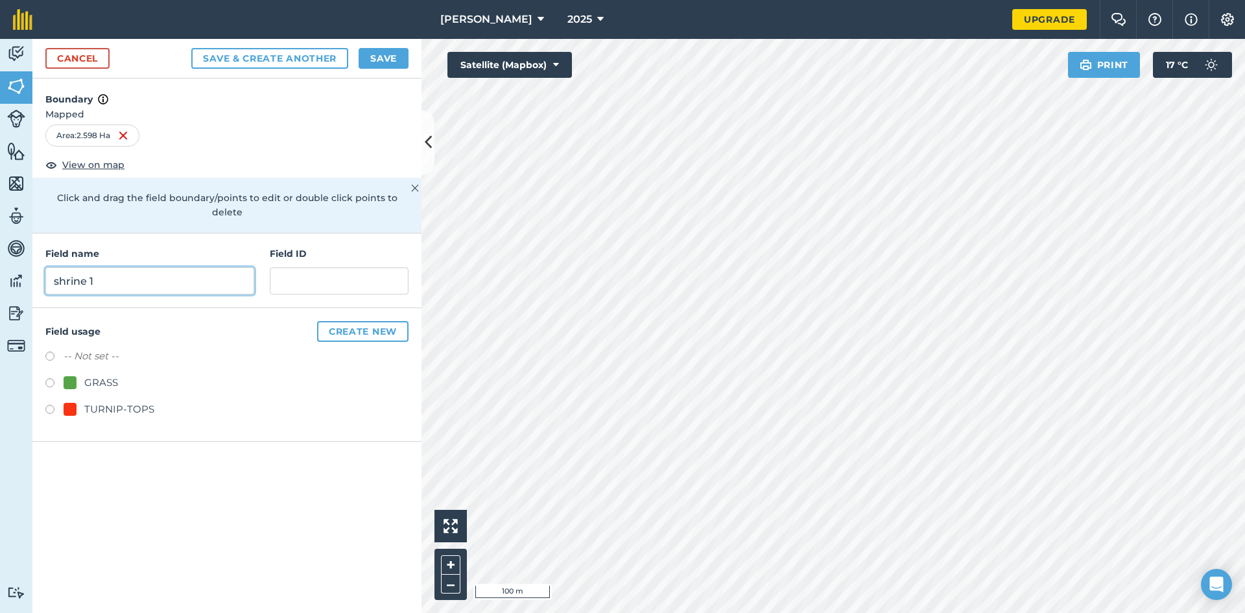
type input "shrine 1"
click at [91, 353] on div "-- Not set -- GRASS TURNIP-TOPS" at bounding box center [226, 384] width 363 height 72
click at [93, 358] on div "-- Not set -- GRASS TURNIP-TOPS" at bounding box center [226, 384] width 363 height 72
click at [94, 375] on div "GRASS" at bounding box center [101, 383] width 34 height 16
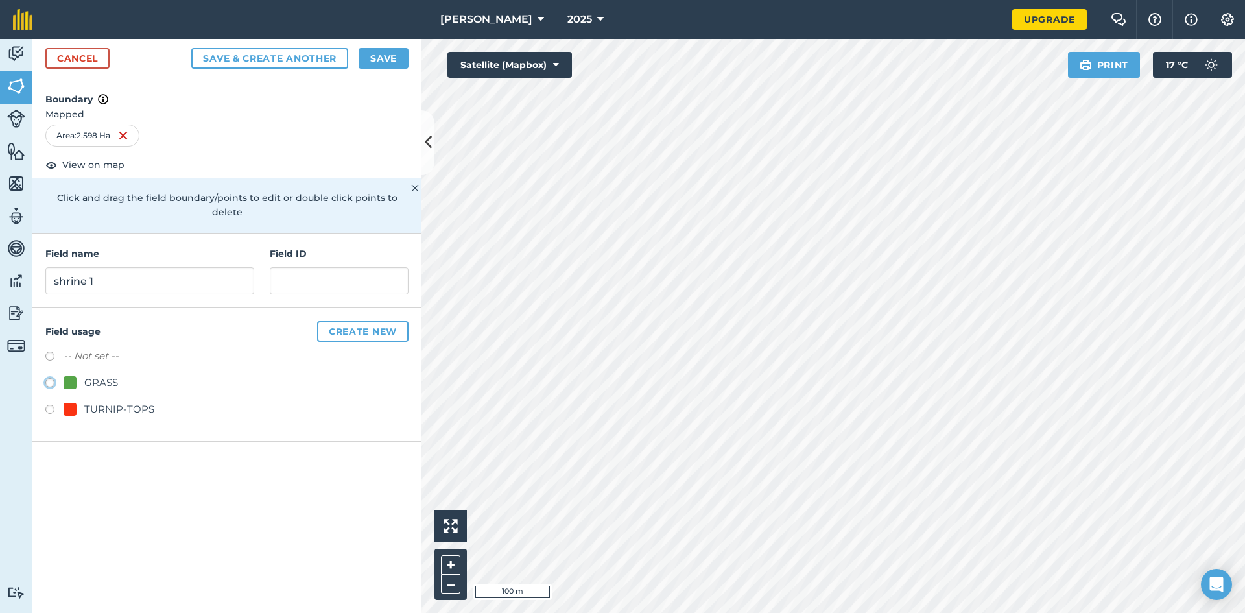
radio input "true"
click at [364, 60] on button "Save" at bounding box center [384, 58] width 50 height 21
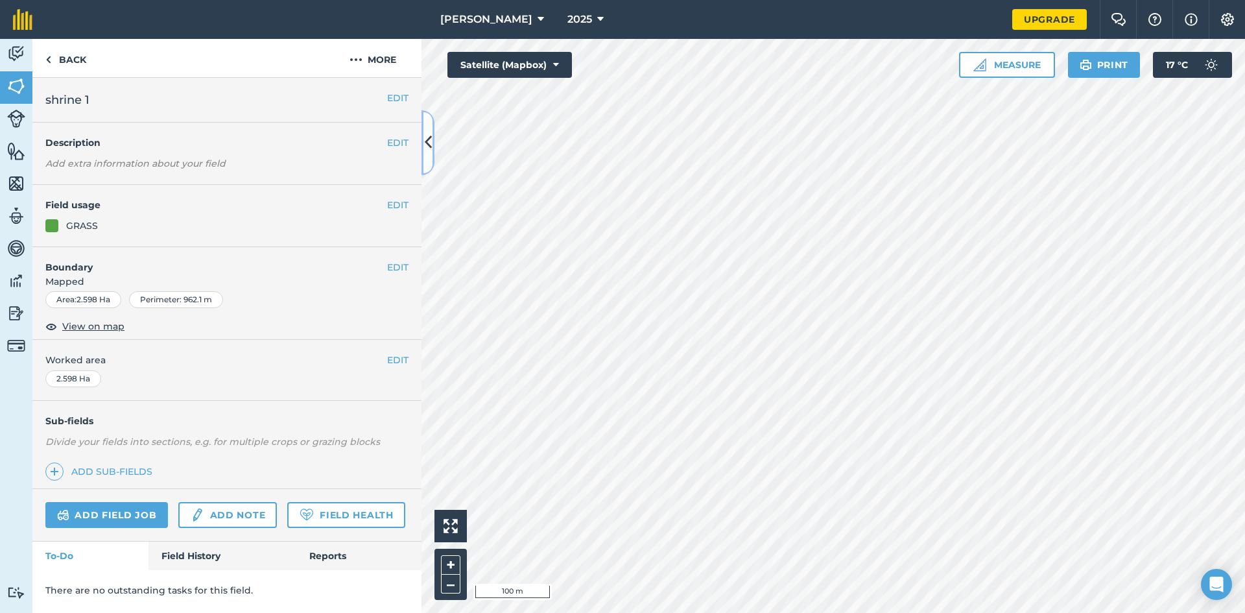
click at [426, 143] on icon at bounding box center [428, 142] width 7 height 23
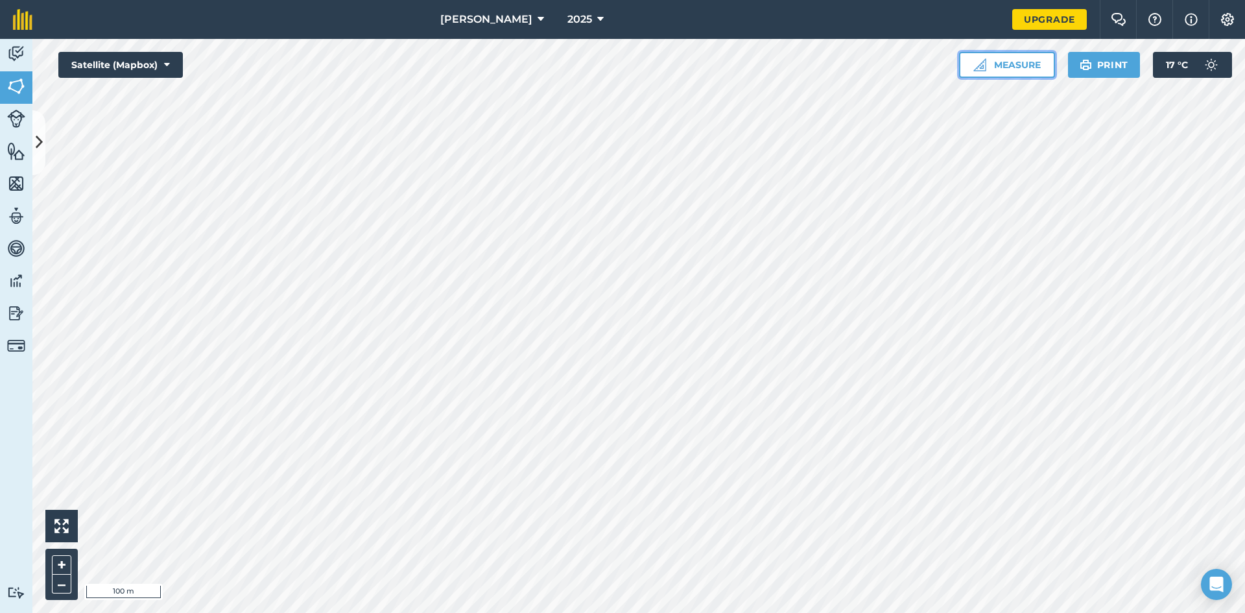
click at [961, 61] on button "Measure" at bounding box center [1007, 65] width 96 height 26
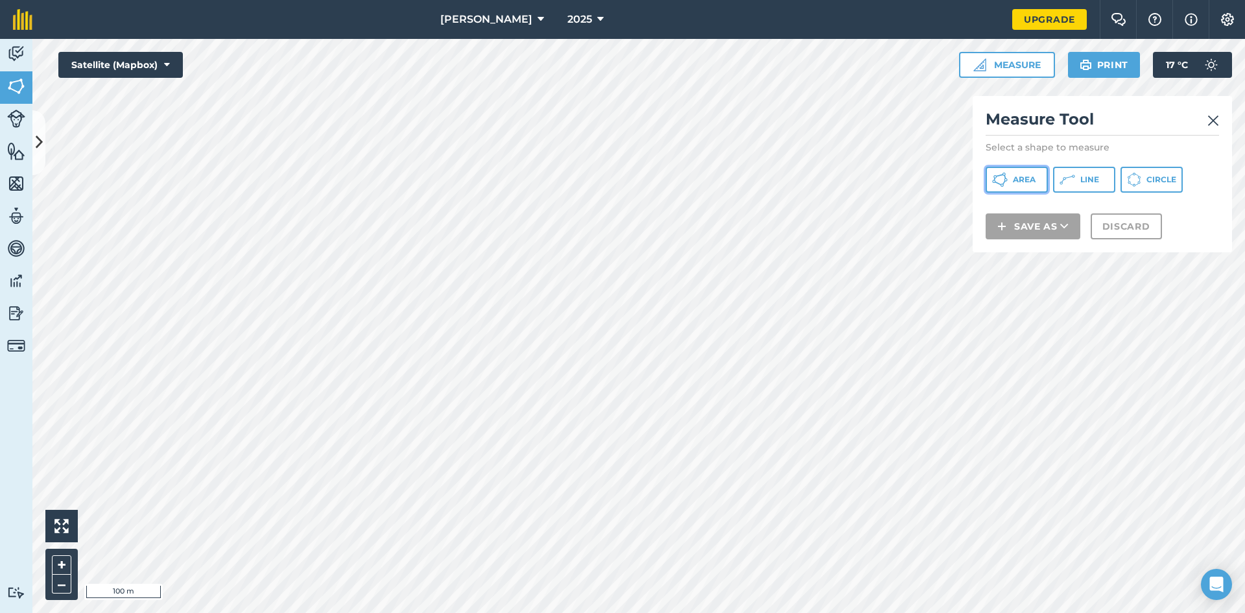
click at [1024, 178] on span "Area" at bounding box center [1024, 179] width 23 height 10
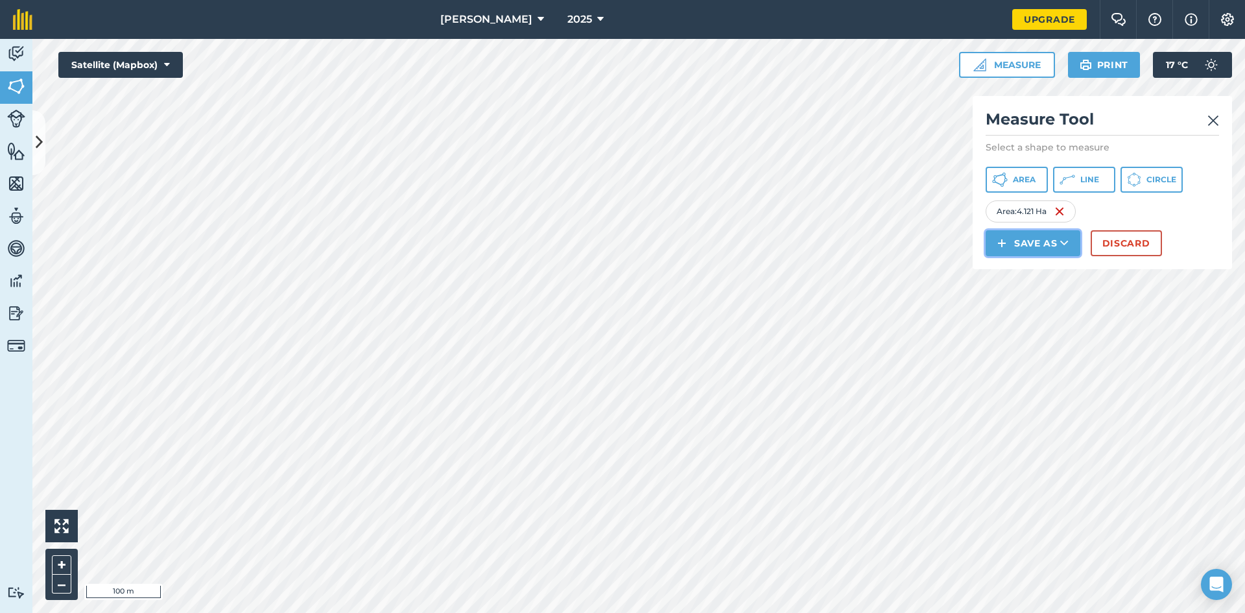
click at [1042, 237] on button "Save as" at bounding box center [1033, 243] width 95 height 26
click at [1042, 281] on link "Field" at bounding box center [1033, 272] width 91 height 29
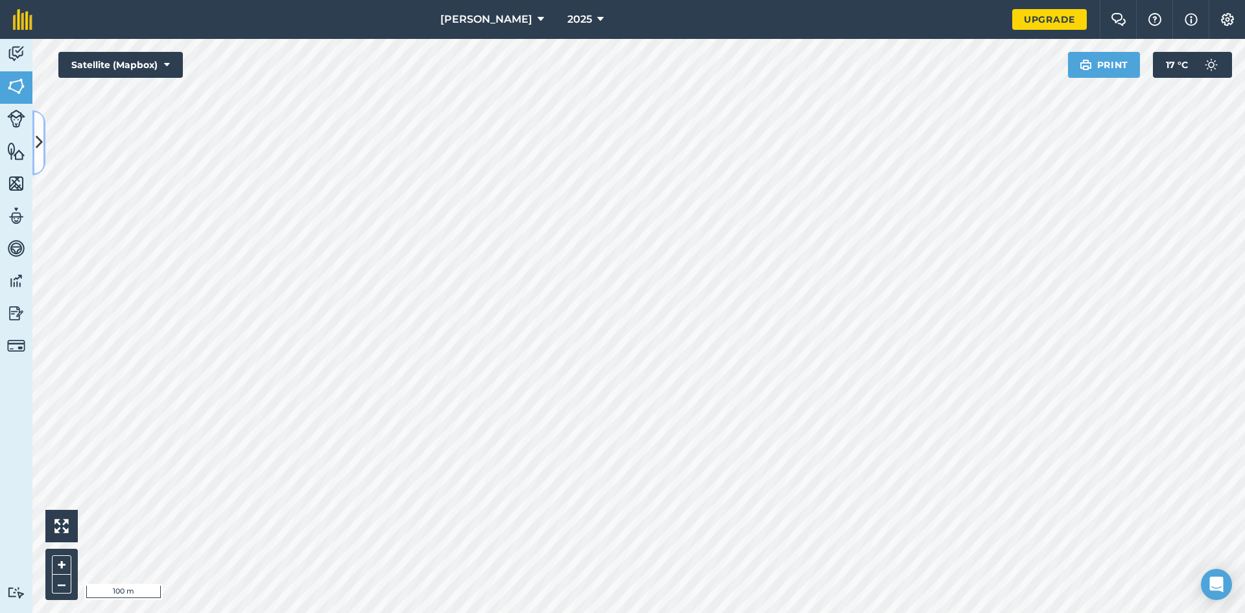
click at [38, 153] on icon at bounding box center [39, 142] width 7 height 23
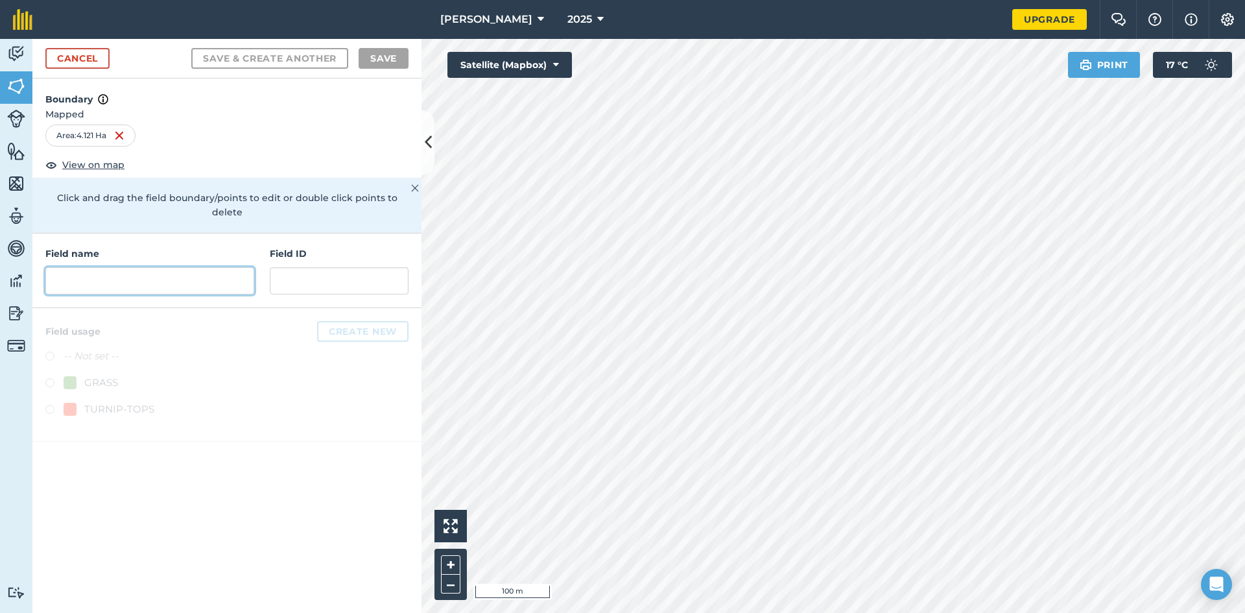
click at [100, 267] on input "text" at bounding box center [149, 280] width 209 height 27
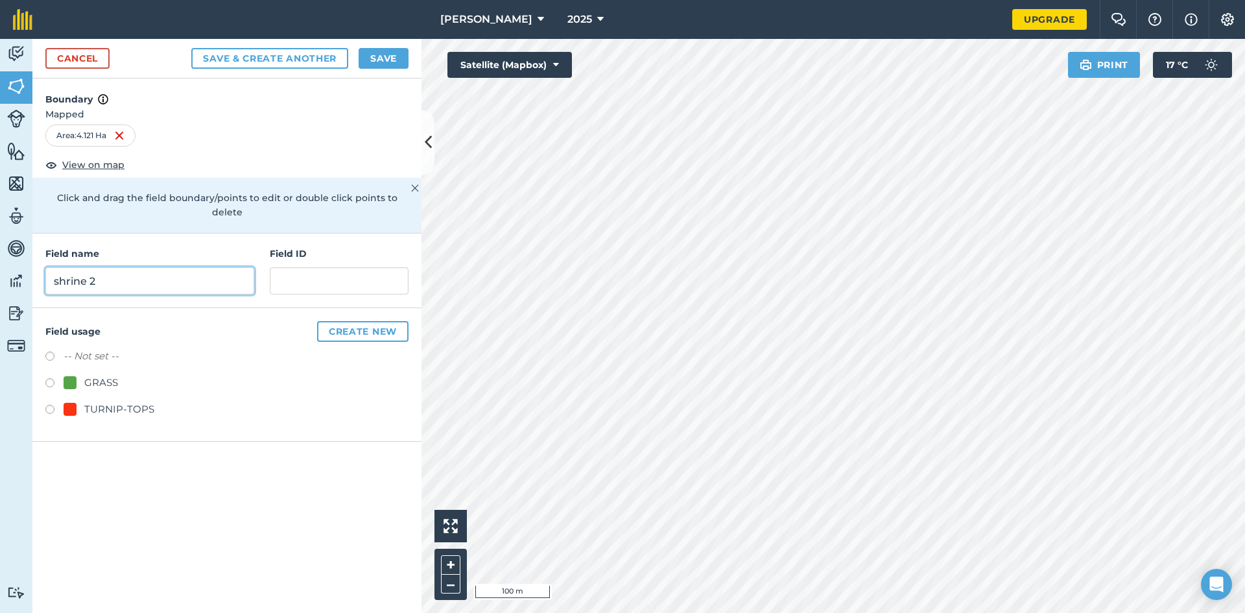
type input "shrine 2"
click at [88, 375] on div "GRASS" at bounding box center [101, 383] width 34 height 16
radio input "true"
click at [385, 55] on button "Save" at bounding box center [384, 58] width 50 height 21
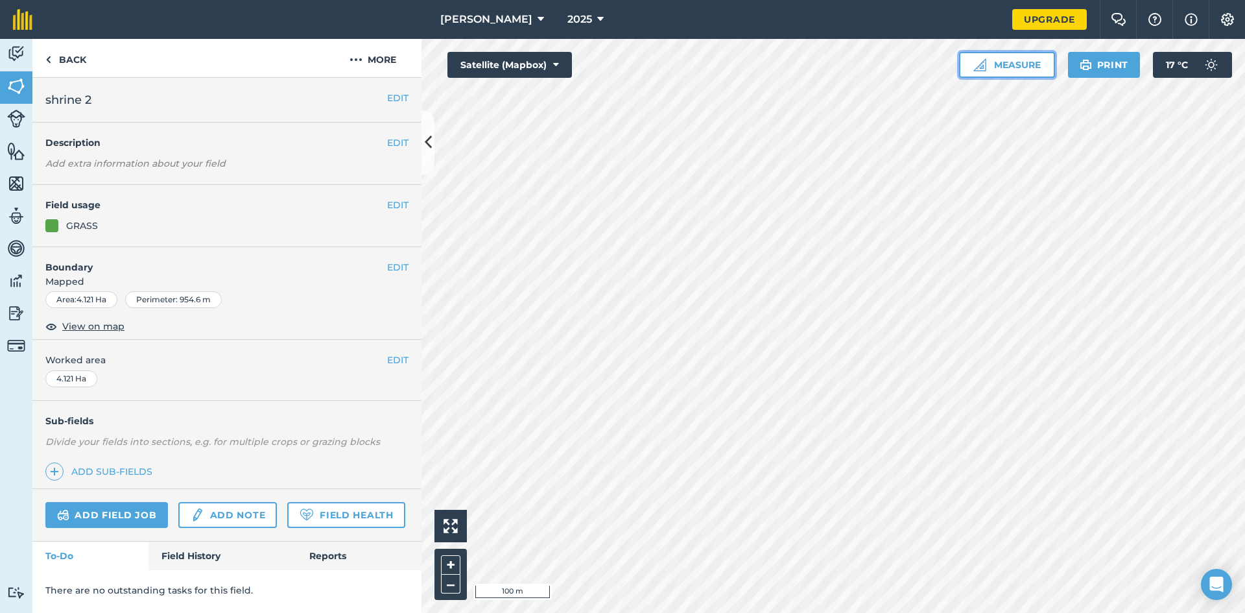
click at [1001, 58] on button "Measure" at bounding box center [1007, 65] width 96 height 26
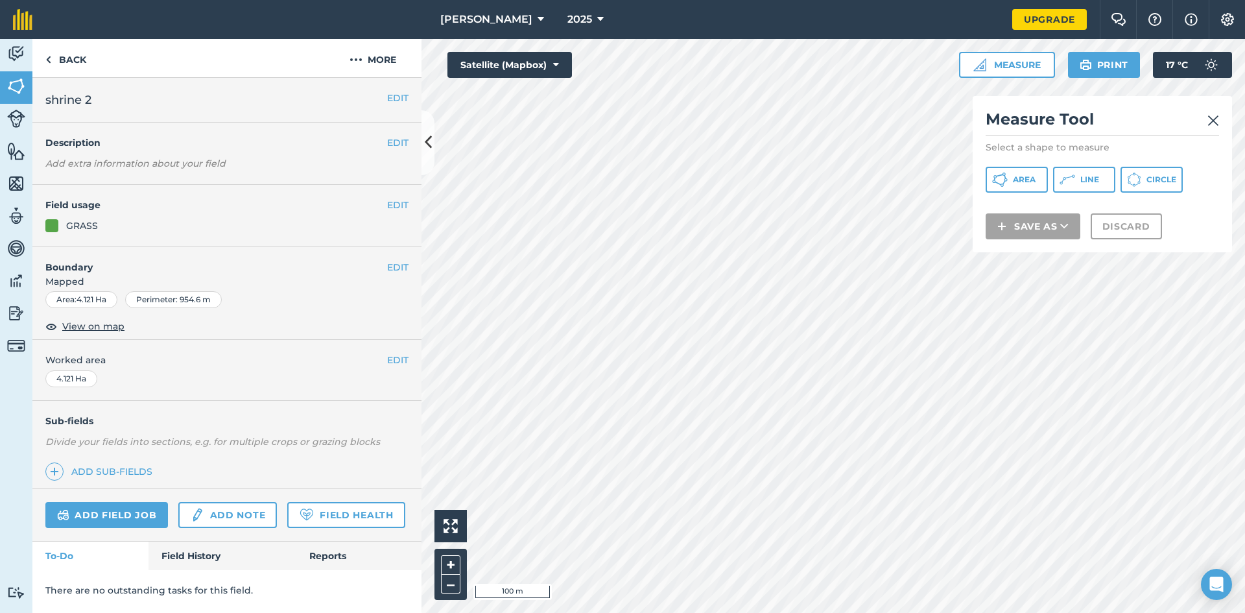
click at [1033, 195] on div "Measure Tool Select a shape to measure Area Line Circle Save as Discard" at bounding box center [1102, 174] width 259 height 156
click at [1031, 182] on span "Area" at bounding box center [1024, 179] width 23 height 10
click at [1032, 248] on button "Save as" at bounding box center [1033, 243] width 95 height 26
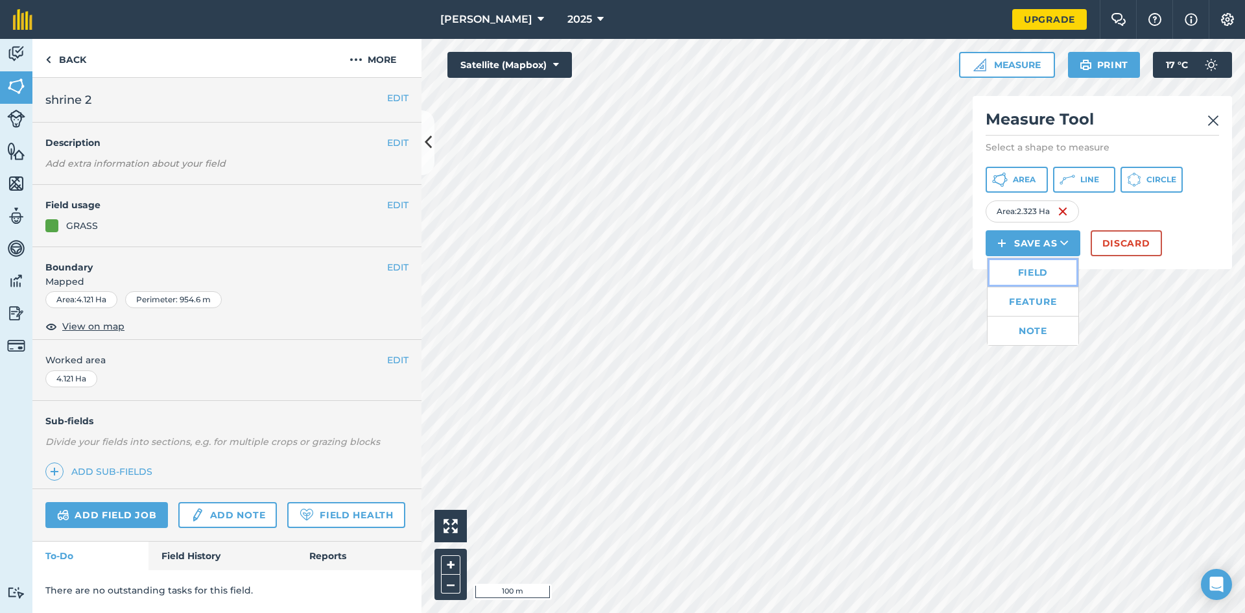
click at [1013, 280] on link "Field" at bounding box center [1033, 272] width 91 height 29
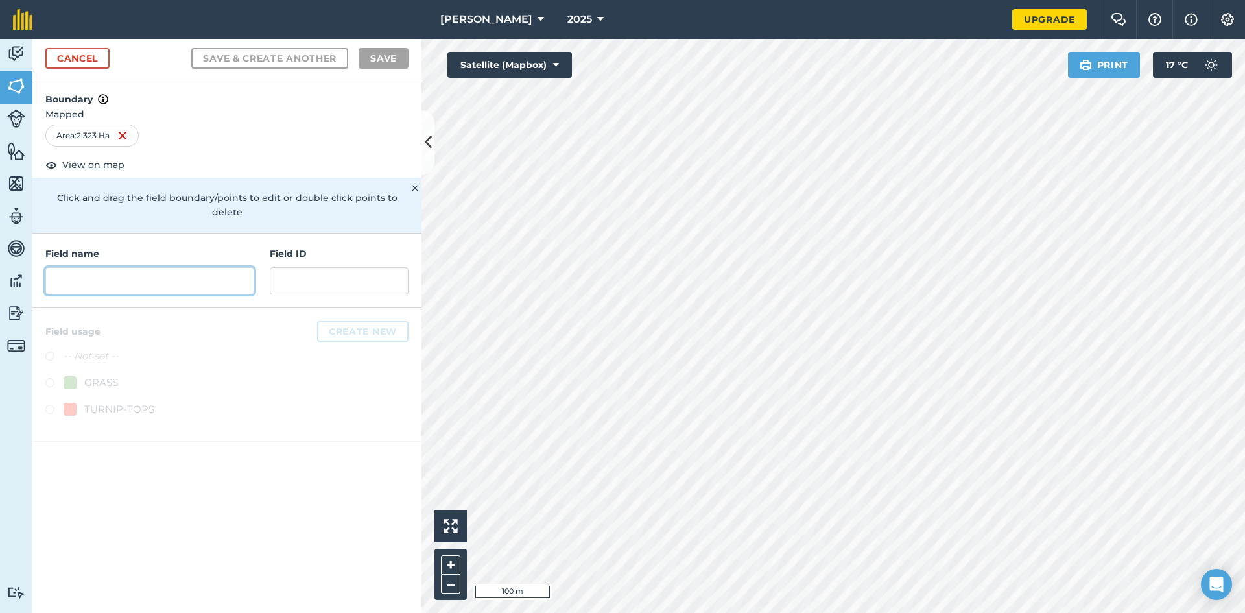
click at [125, 267] on input "text" at bounding box center [149, 280] width 209 height 27
type input "d"
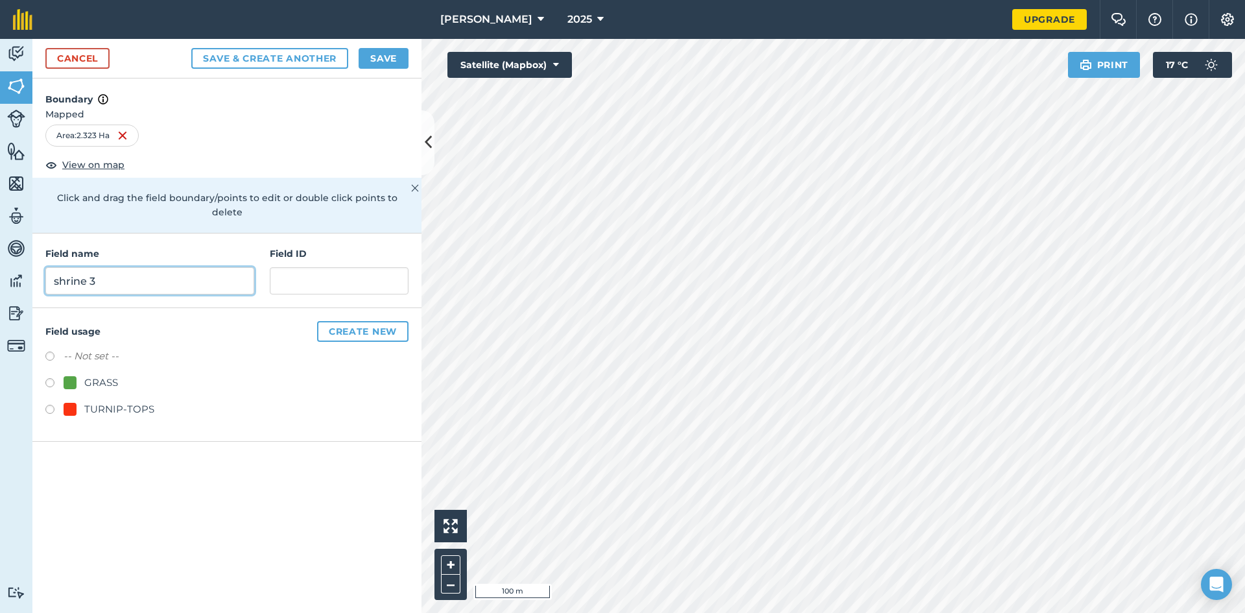
type input "shrine 3"
click at [88, 376] on div "GRASS" at bounding box center [226, 384] width 363 height 19
click at [92, 375] on div "GRASS" at bounding box center [101, 383] width 34 height 16
radio input "true"
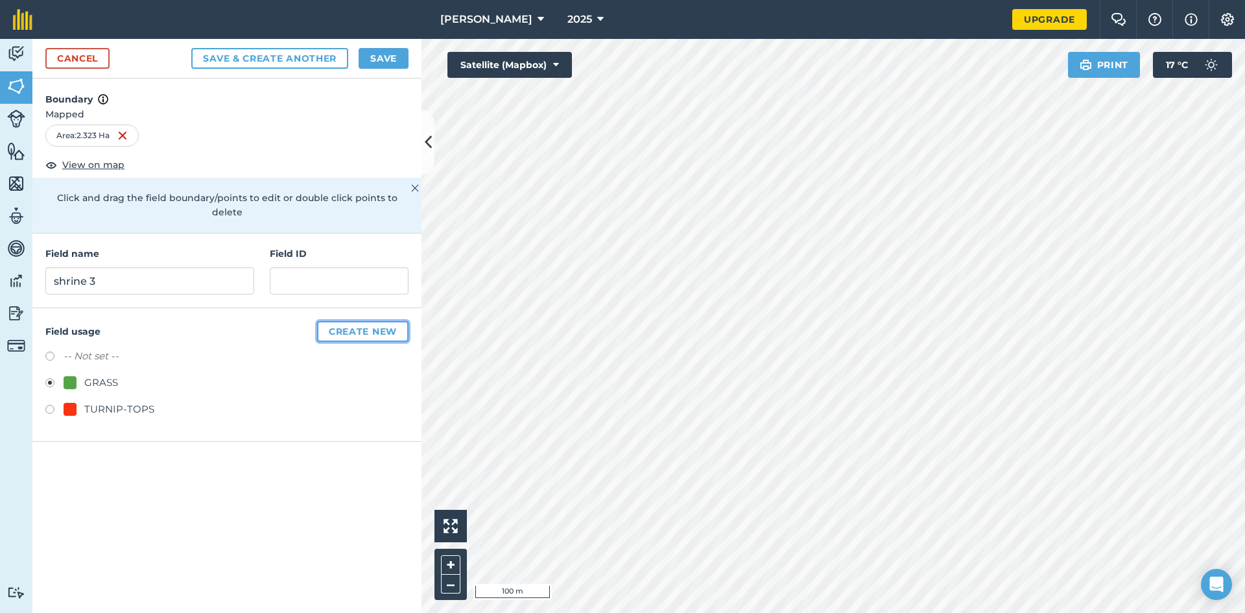
click at [336, 321] on button "Create new" at bounding box center [362, 331] width 91 height 21
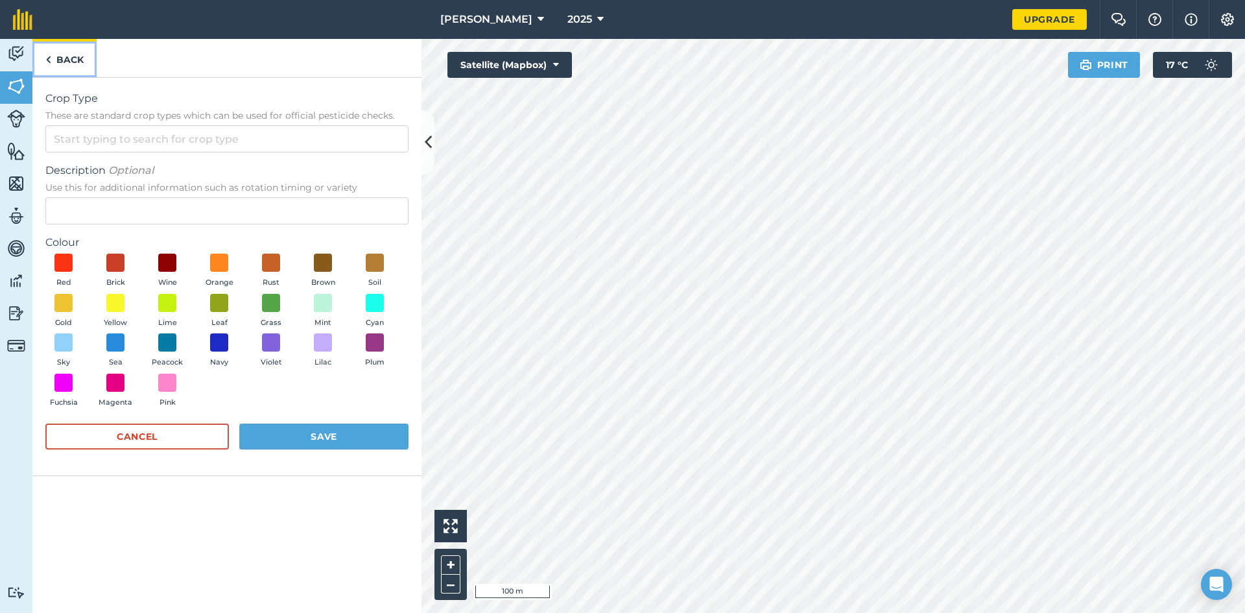
click at [49, 57] on img at bounding box center [48, 60] width 6 height 16
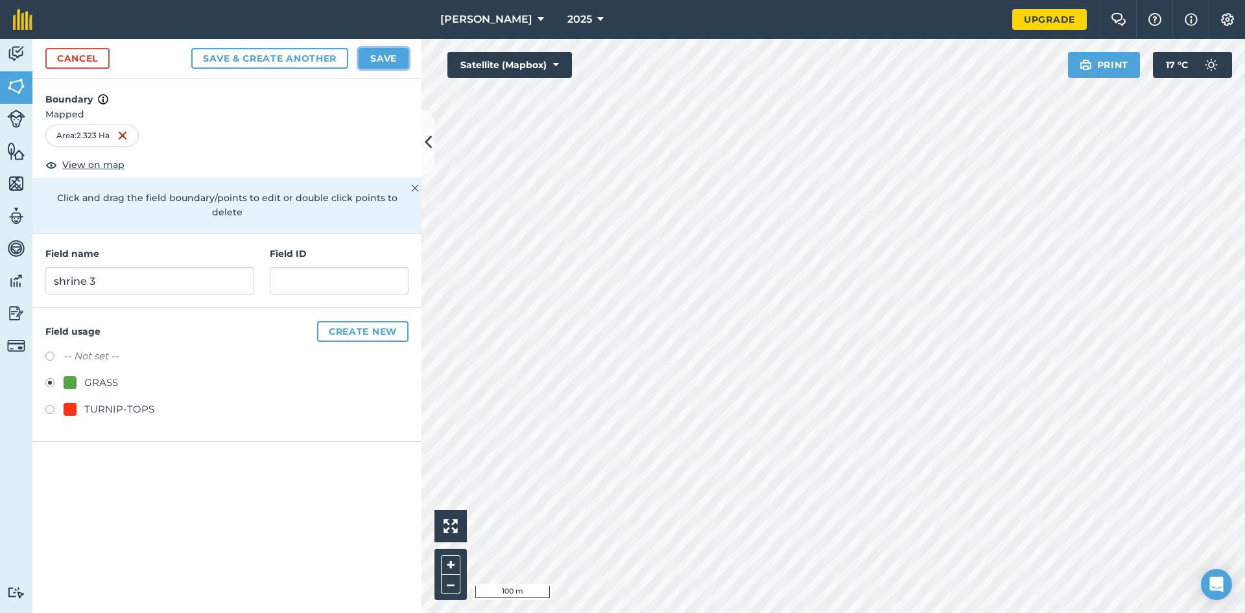
click at [400, 51] on button "Save" at bounding box center [384, 58] width 50 height 21
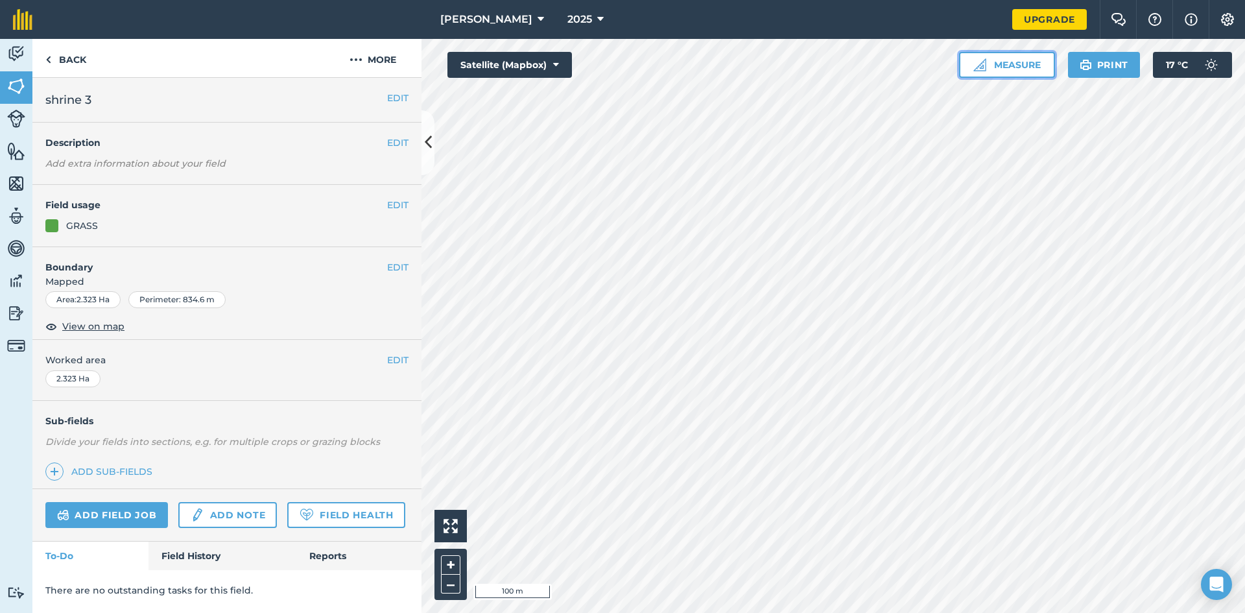
click at [979, 64] on img at bounding box center [980, 64] width 13 height 13
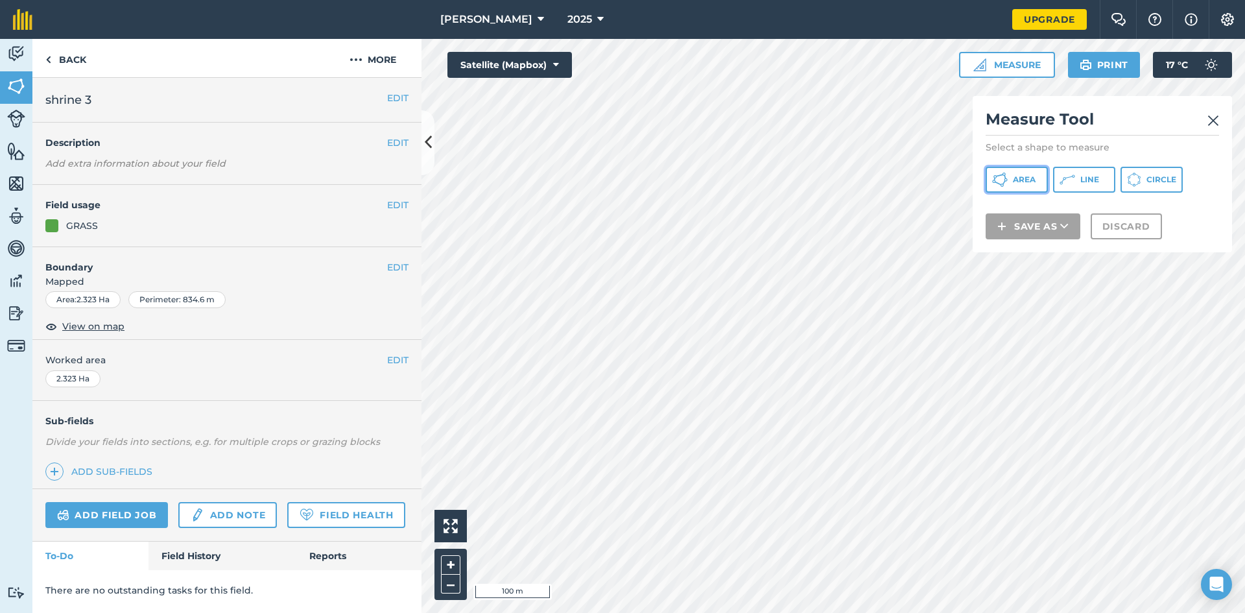
click at [1031, 178] on span "Area" at bounding box center [1024, 179] width 23 height 10
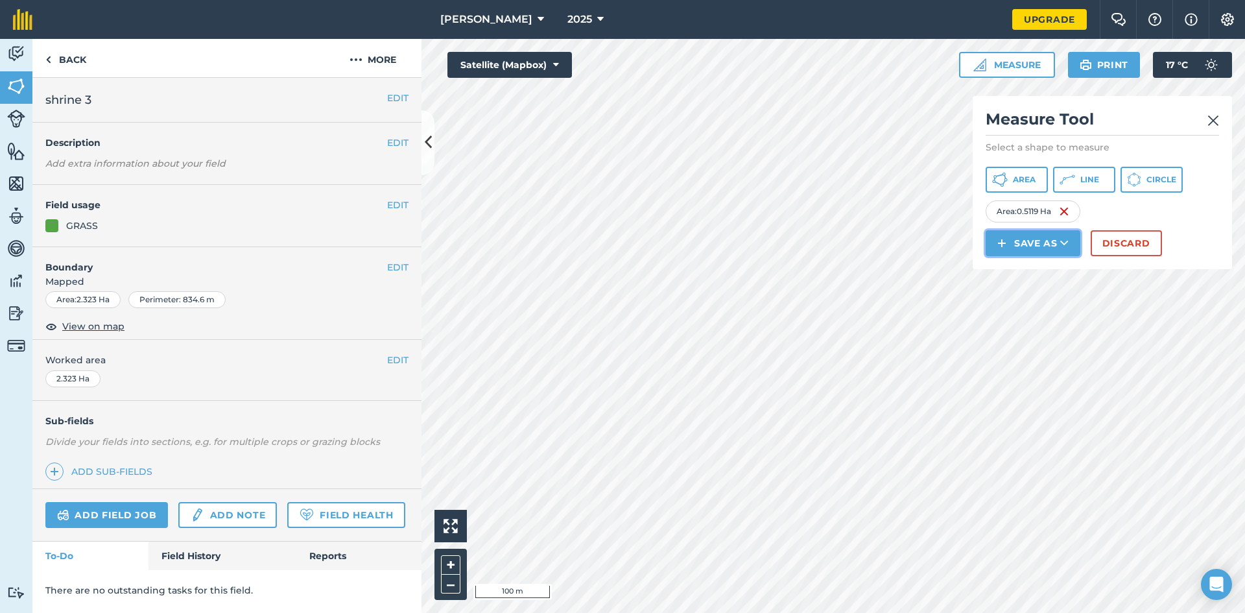
click at [1055, 232] on button "Save as" at bounding box center [1033, 243] width 95 height 26
click at [1011, 267] on link "Field" at bounding box center [1033, 272] width 91 height 29
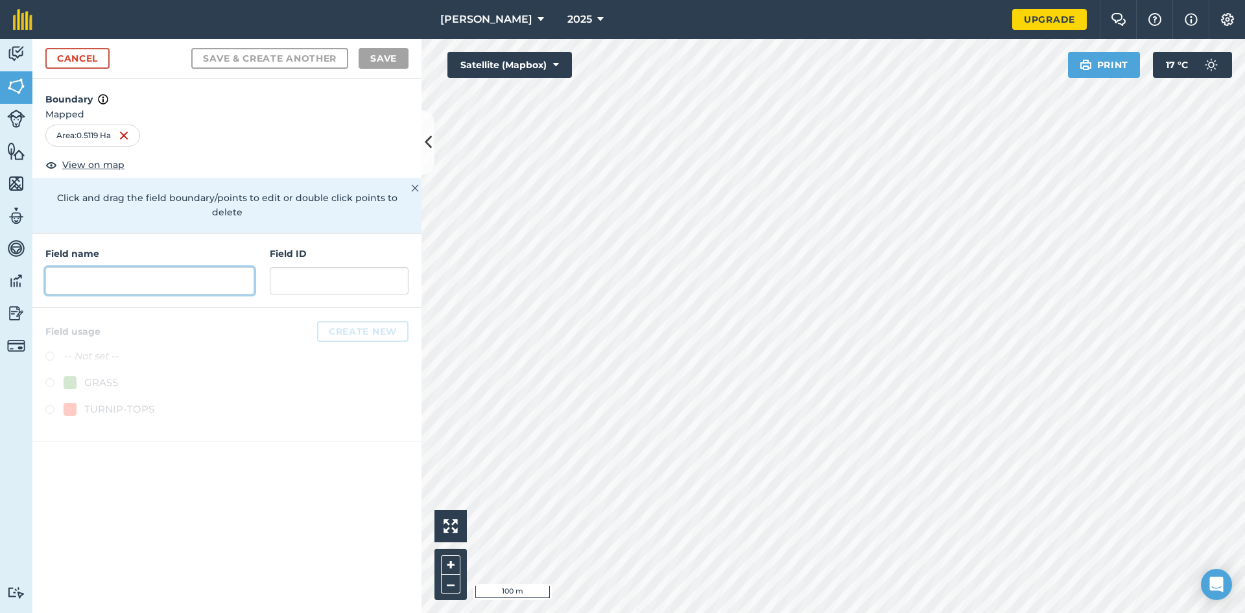
click at [137, 267] on input "text" at bounding box center [149, 280] width 209 height 27
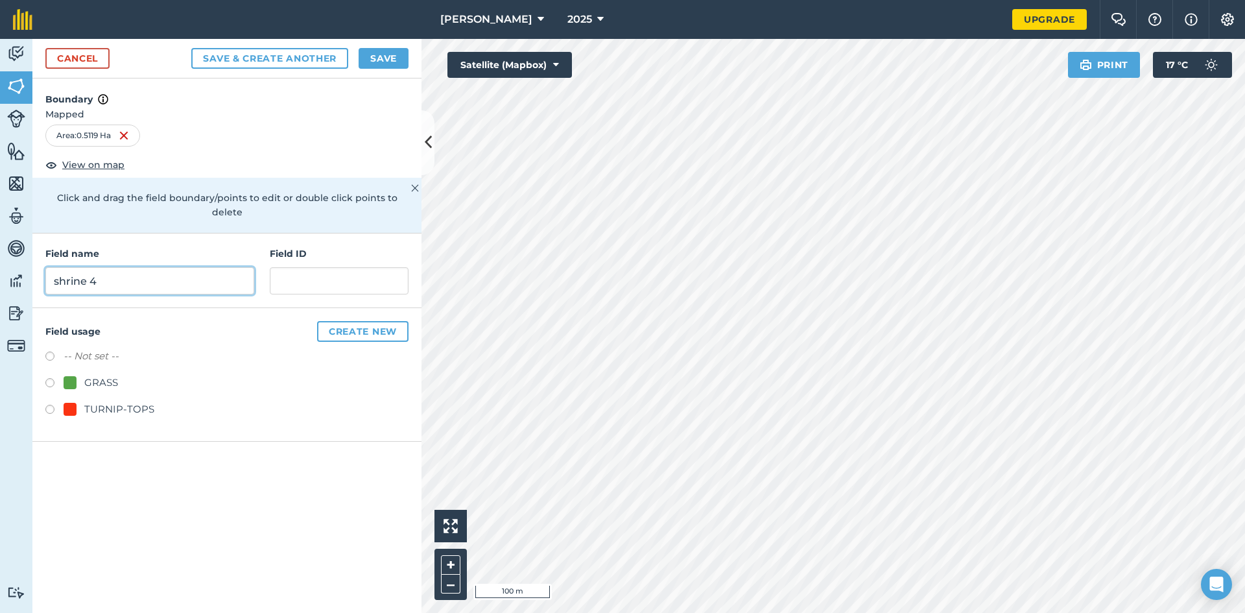
type input "shrine 4"
click at [106, 356] on div "-- Not set -- GRASS TURNIP-TOPS" at bounding box center [226, 384] width 363 height 72
click at [104, 375] on div "GRASS" at bounding box center [101, 383] width 34 height 16
radio input "true"
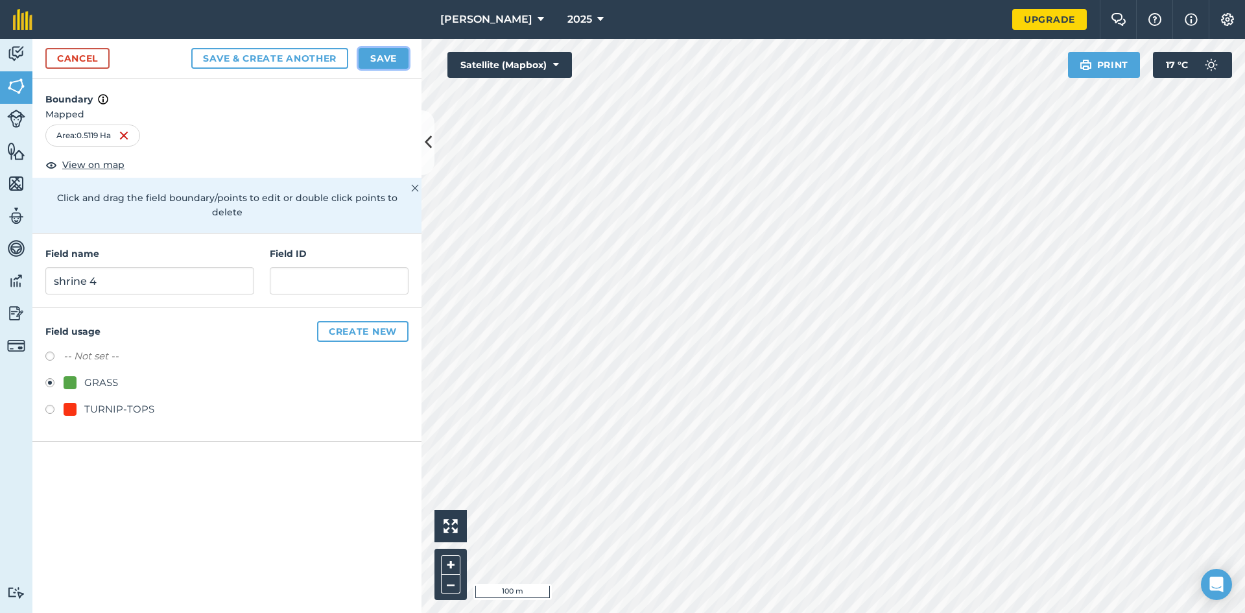
click at [381, 59] on button "Save" at bounding box center [384, 58] width 50 height 21
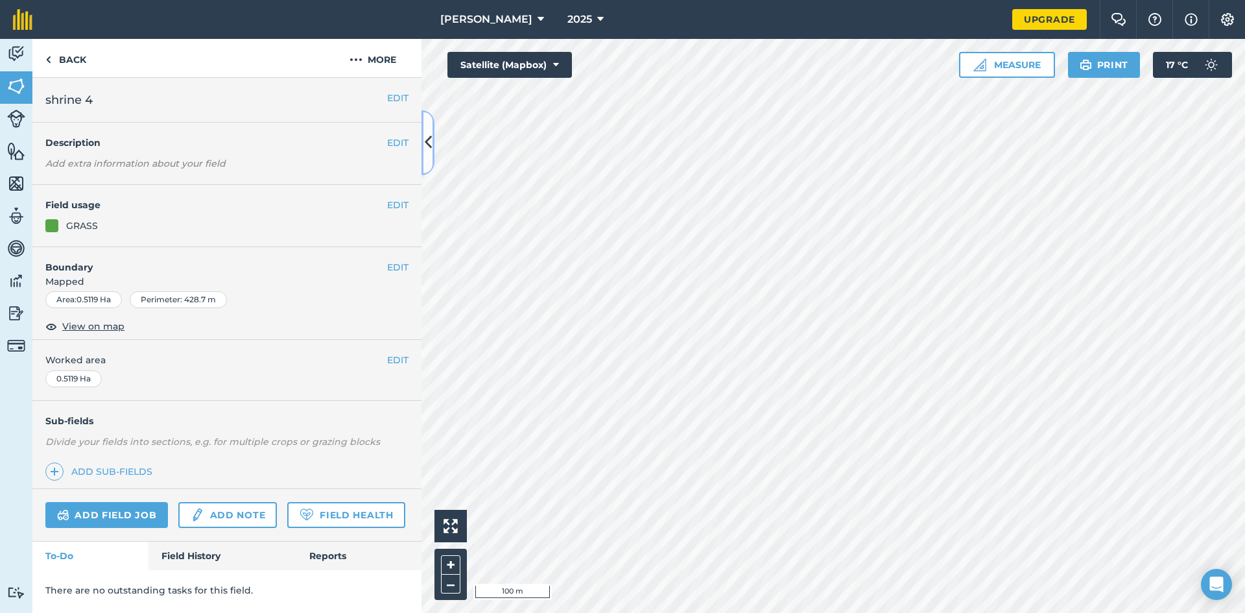
click at [430, 138] on icon at bounding box center [428, 142] width 7 height 23
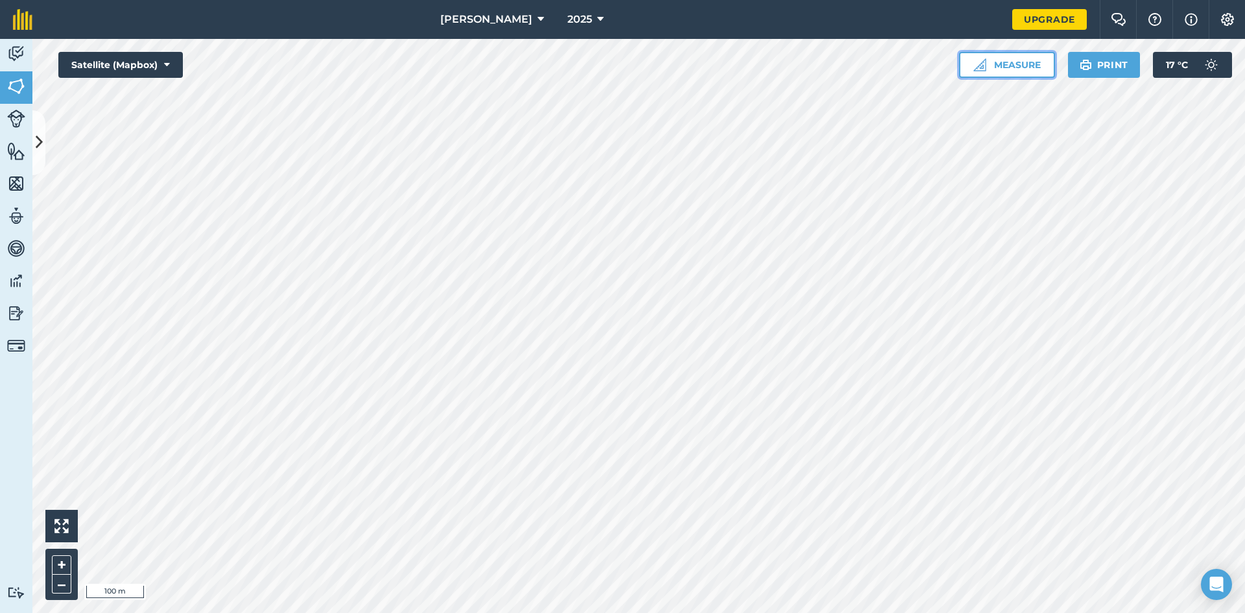
click at [1016, 69] on button "Measure" at bounding box center [1007, 65] width 96 height 26
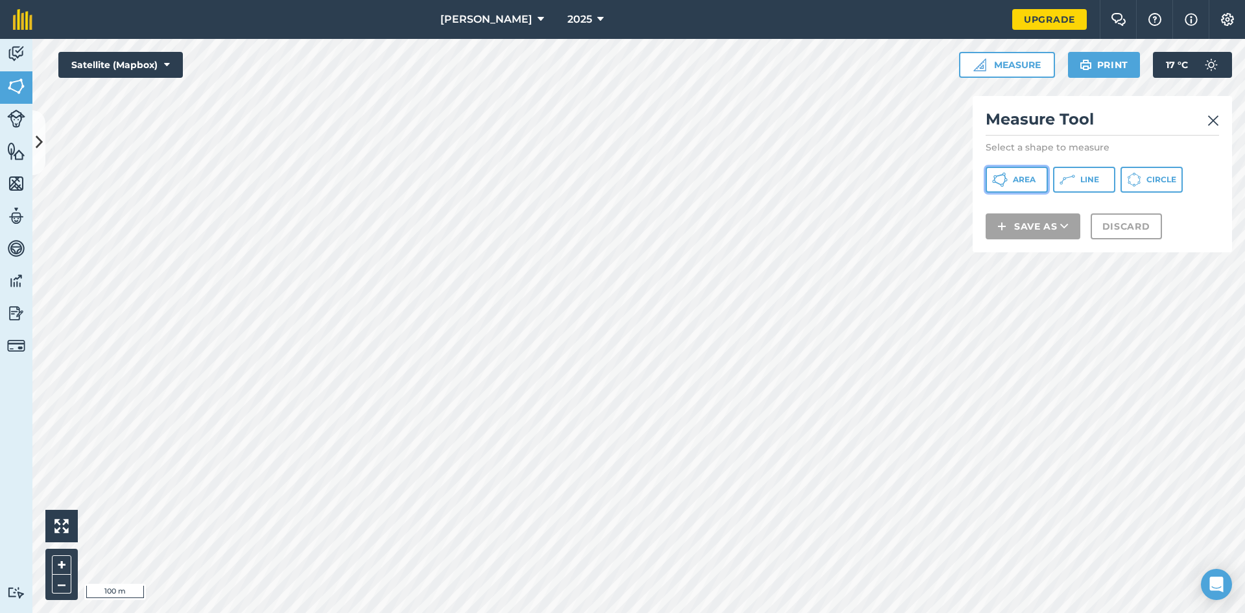
click at [1012, 171] on button "Area" at bounding box center [1017, 180] width 62 height 26
click at [1218, 125] on img at bounding box center [1214, 121] width 12 height 16
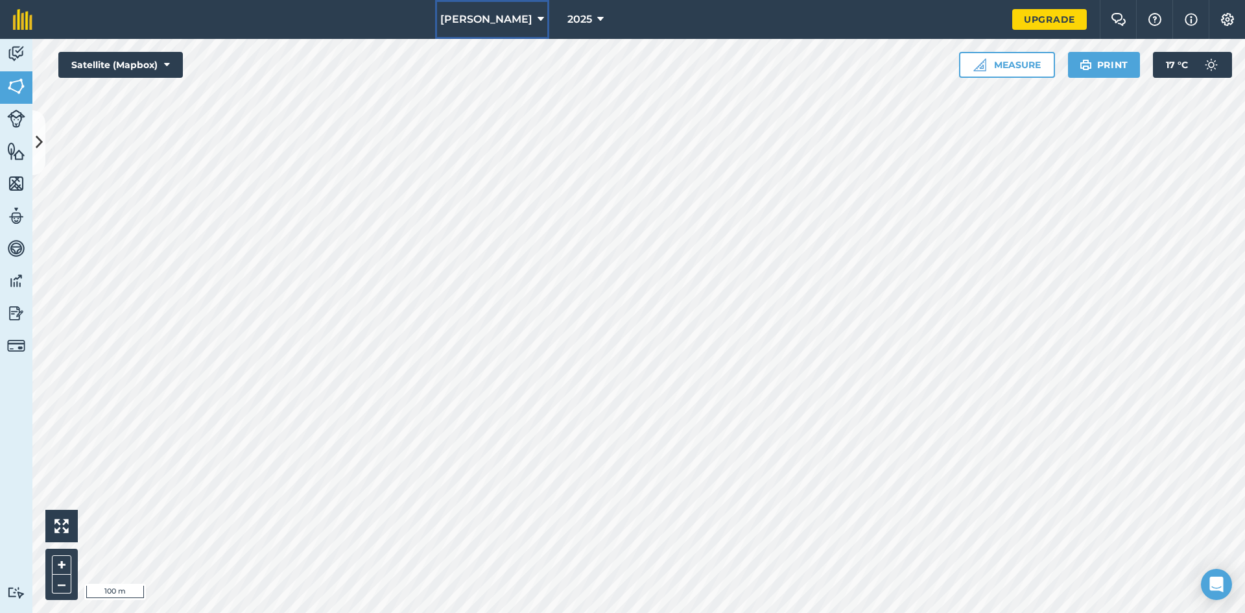
click at [518, 26] on span "[PERSON_NAME]" at bounding box center [486, 20] width 92 height 16
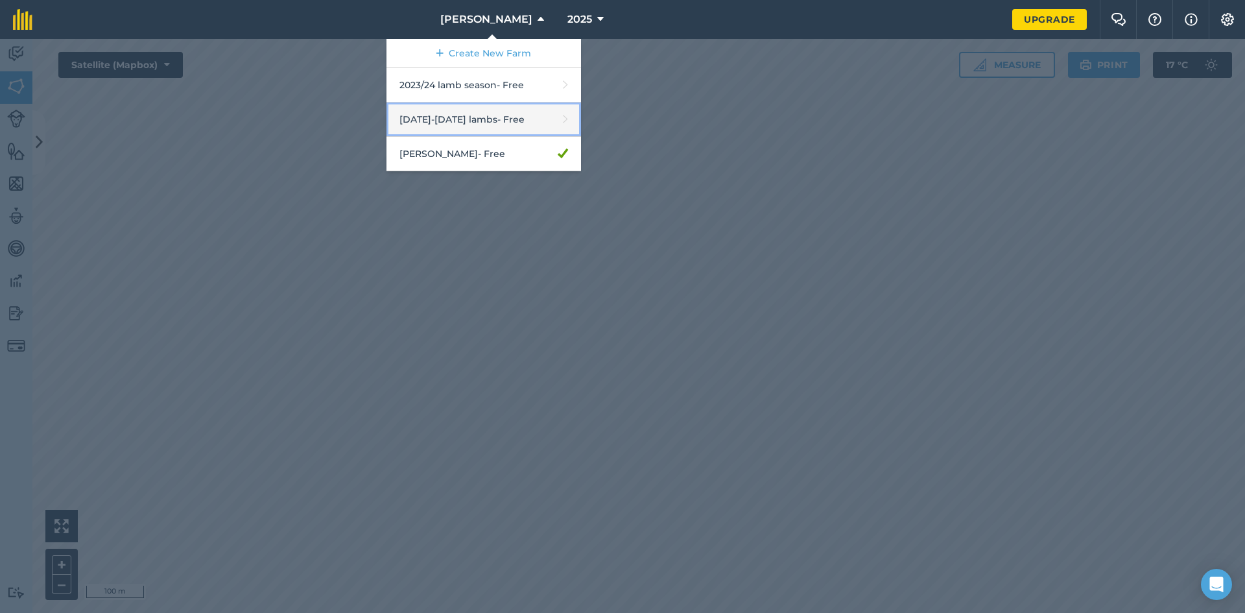
click at [477, 120] on link "[DATE]-[DATE] lambs - Free" at bounding box center [484, 119] width 195 height 34
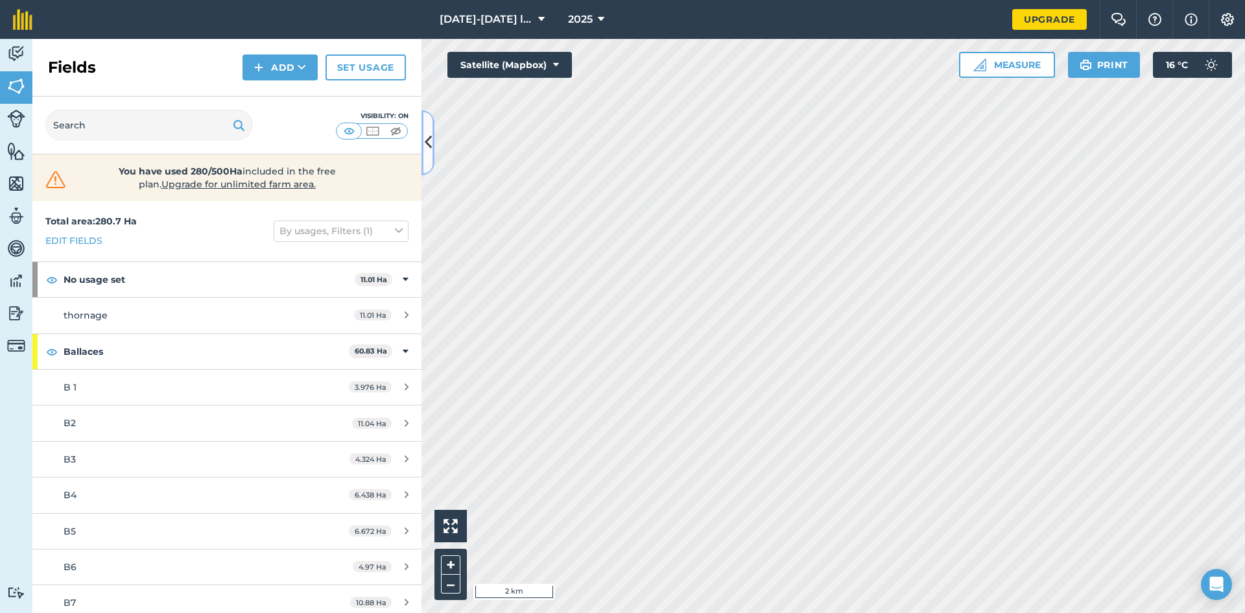
click at [427, 144] on icon at bounding box center [428, 142] width 7 height 23
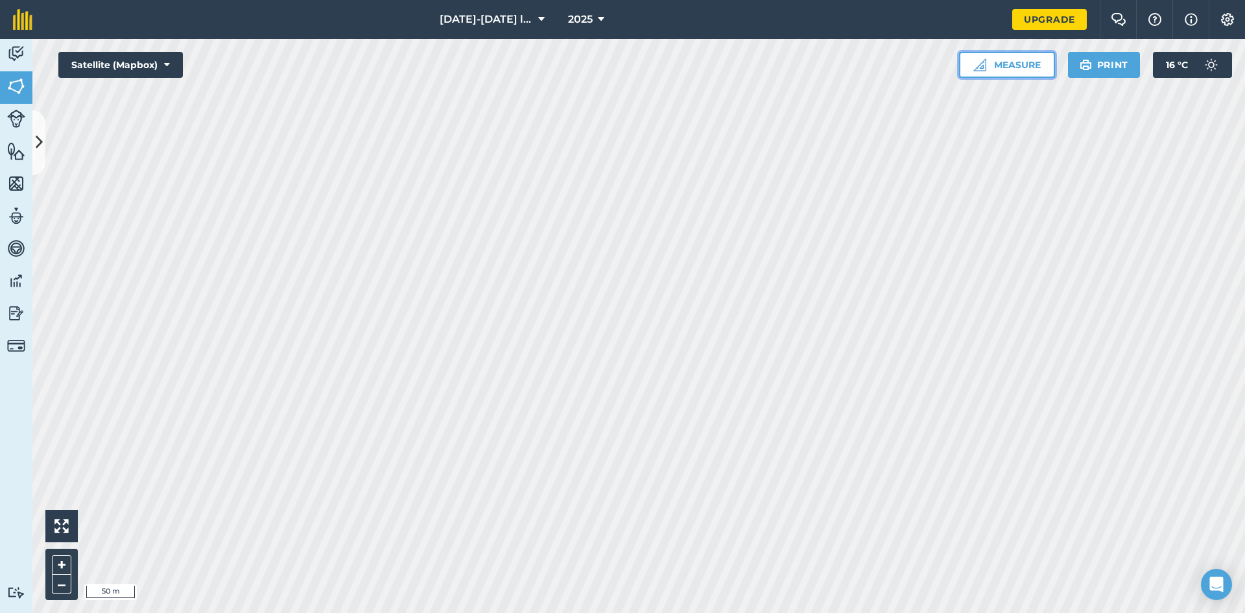
click at [1049, 67] on button "Measure" at bounding box center [1007, 65] width 96 height 26
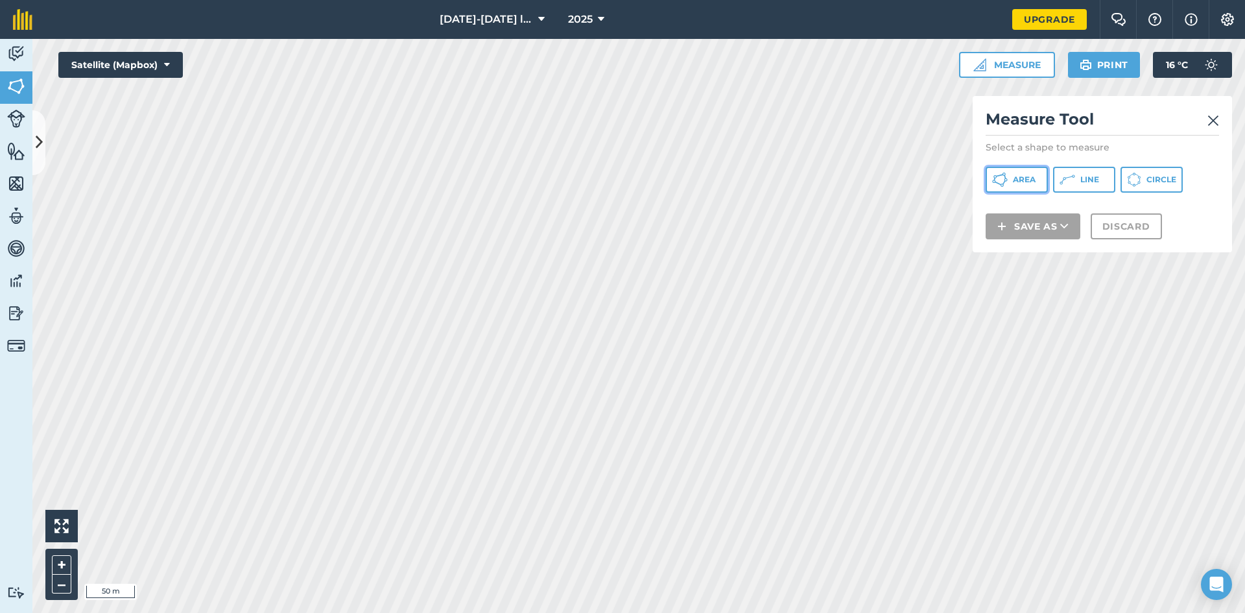
click at [1036, 178] on span "Area" at bounding box center [1024, 179] width 23 height 10
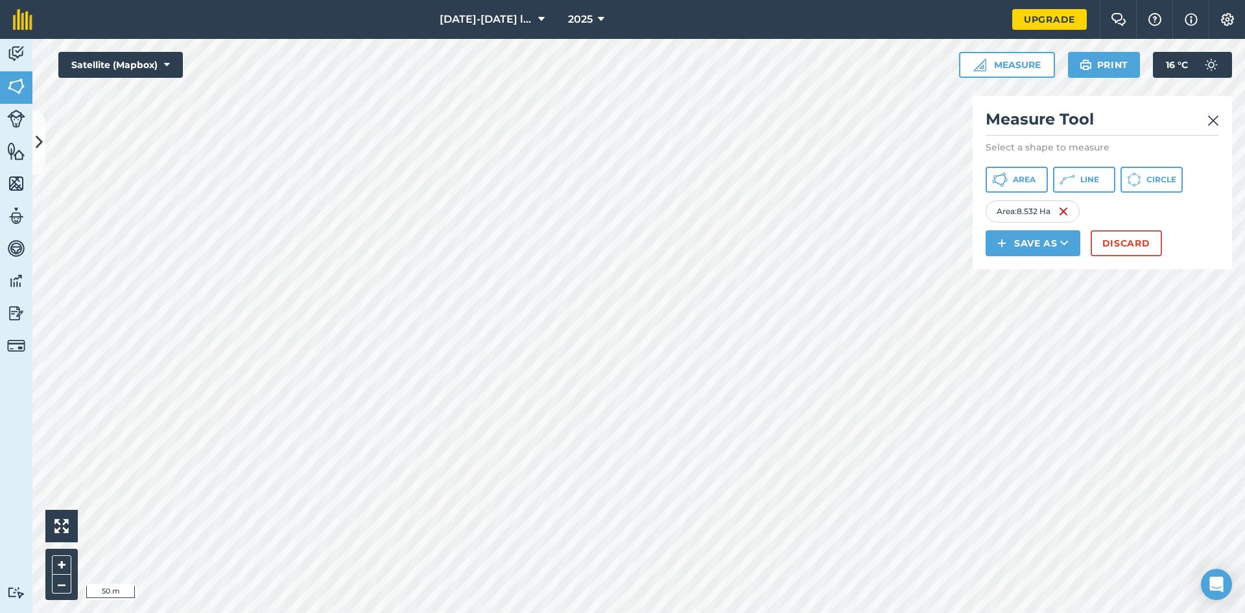
click at [1219, 130] on div "Measure Tool Select a shape to measure Area Line Circle Area : 8.532 Ha Save as…" at bounding box center [1102, 182] width 259 height 173
click at [1219, 123] on div "Measure Tool Select a shape to measure Area Line Circle Area : 8.532 Ha Save as…" at bounding box center [1102, 182] width 259 height 173
click at [1218, 121] on img at bounding box center [1214, 121] width 12 height 16
